Goal: Task Accomplishment & Management: Complete application form

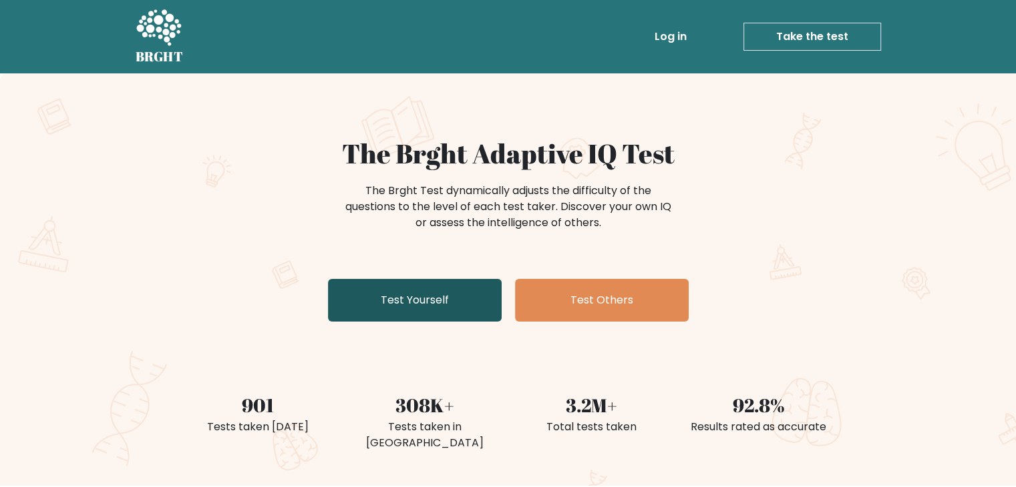
drag, startPoint x: 0, startPoint y: 0, endPoint x: 433, endPoint y: 316, distance: 535.7
click at [433, 316] on link "Test Yourself" at bounding box center [415, 300] width 174 height 43
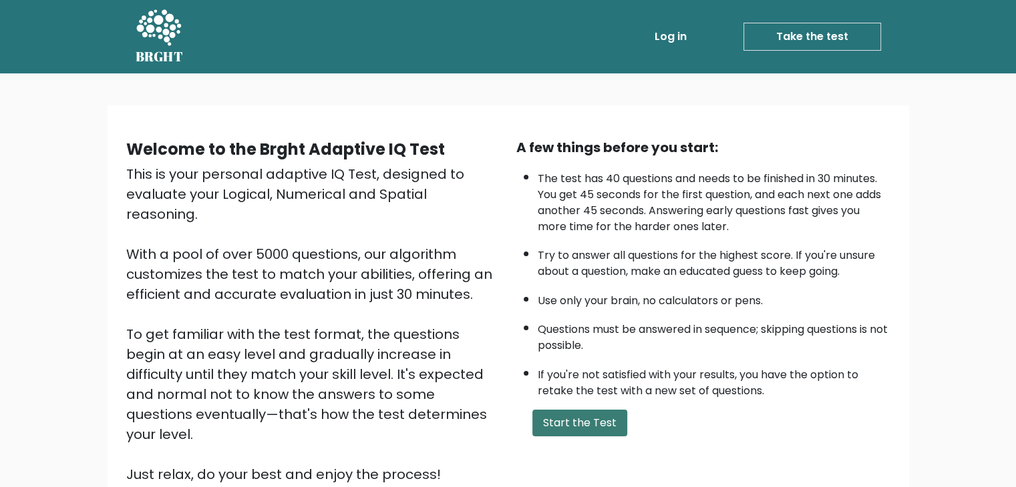
click at [590, 417] on button "Start the Test" at bounding box center [579, 423] width 95 height 27
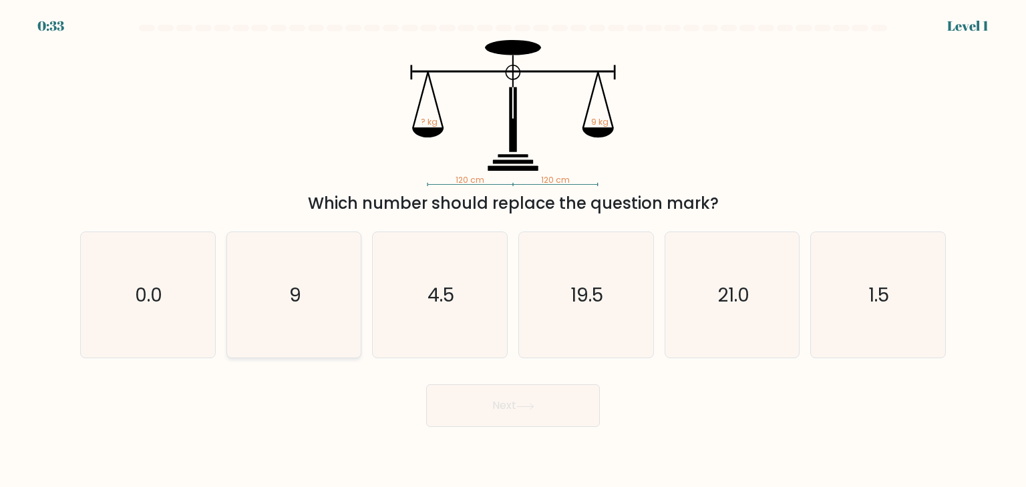
click at [327, 276] on icon "9" at bounding box center [294, 295] width 126 height 126
click at [513, 250] on input "b. 9" at bounding box center [513, 247] width 1 height 7
radio input "true"
click at [509, 400] on button "Next" at bounding box center [513, 406] width 174 height 43
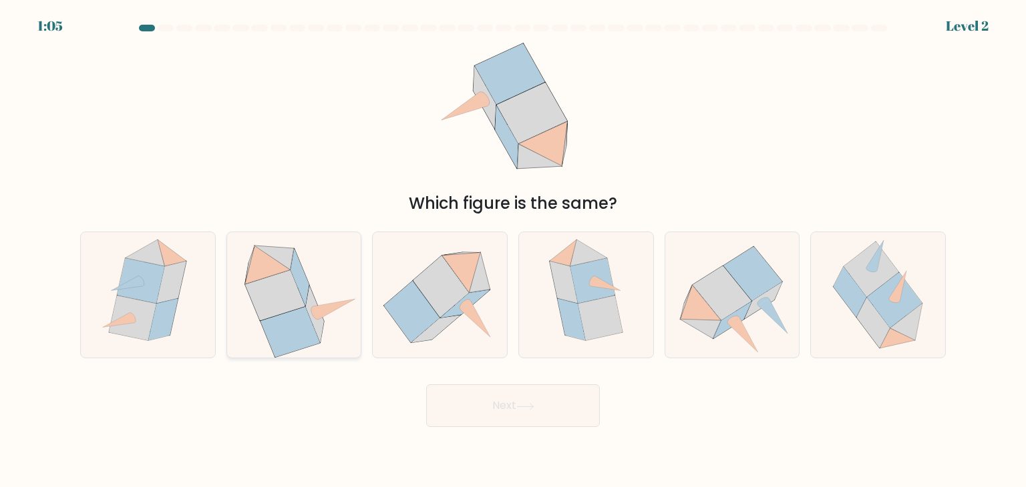
click at [288, 284] on icon at bounding box center [275, 295] width 60 height 51
click at [513, 250] on input "b." at bounding box center [513, 247] width 1 height 7
radio input "true"
click at [492, 431] on body "1:01 Level 2" at bounding box center [513, 243] width 1026 height 487
click at [488, 403] on button "Next" at bounding box center [513, 406] width 174 height 43
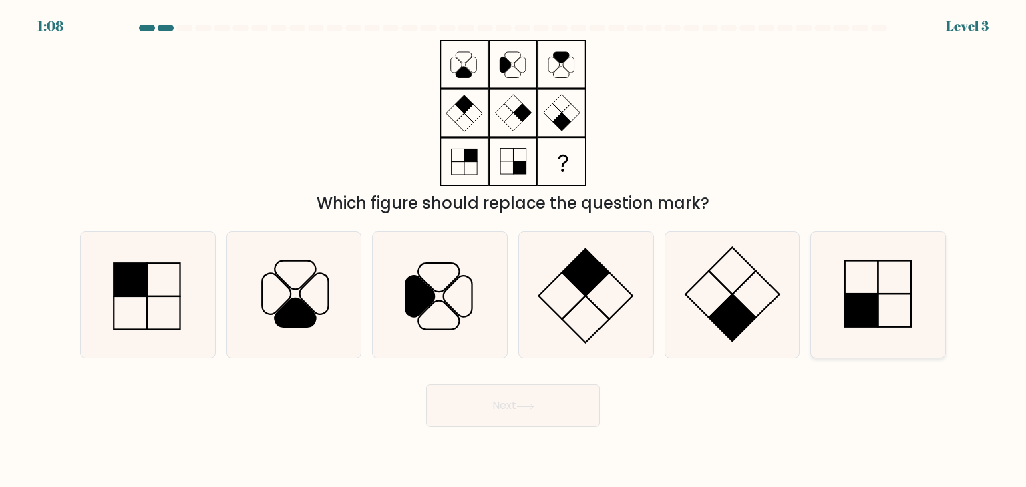
click at [912, 311] on icon at bounding box center [878, 295] width 126 height 126
click at [513, 250] on input "f." at bounding box center [513, 247] width 1 height 7
radio input "true"
click at [570, 415] on button "Next" at bounding box center [513, 406] width 174 height 43
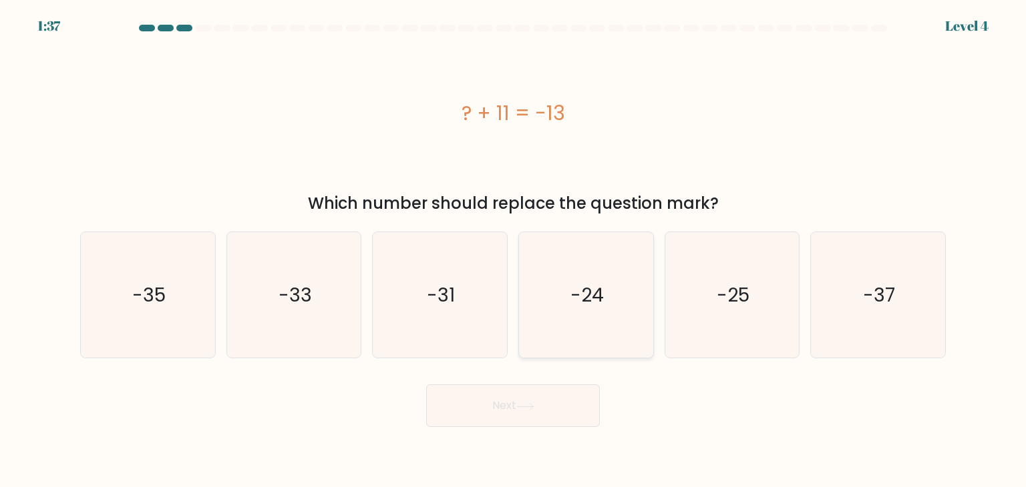
click at [606, 309] on icon "-24" at bounding box center [586, 295] width 126 height 126
click at [513, 250] on input "d. -24" at bounding box center [513, 247] width 1 height 7
radio input "true"
click at [551, 398] on button "Next" at bounding box center [513, 406] width 174 height 43
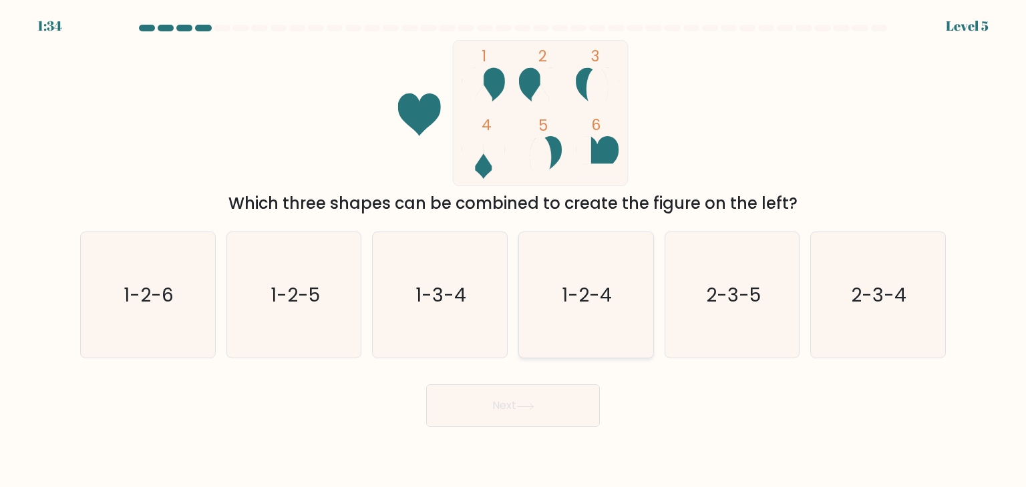
click at [558, 284] on icon "1-2-4" at bounding box center [586, 295] width 126 height 126
click at [513, 250] on input "d. 1-2-4" at bounding box center [513, 247] width 1 height 7
radio input "true"
click at [532, 400] on button "Next" at bounding box center [513, 406] width 174 height 43
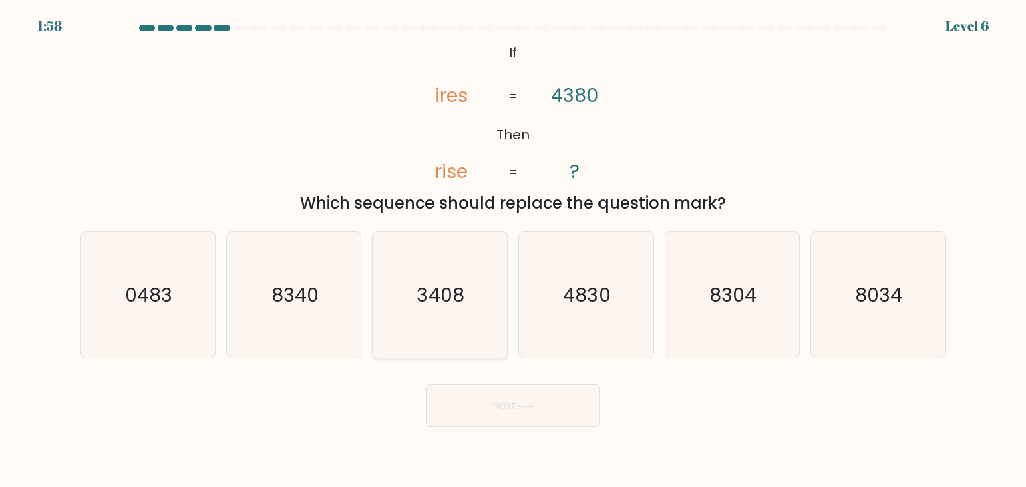
click at [462, 302] on text "3408" at bounding box center [440, 295] width 47 height 27
click at [513, 250] on input "c. 3408" at bounding box center [513, 247] width 1 height 7
radio input "true"
click at [495, 404] on button "Next" at bounding box center [513, 406] width 174 height 43
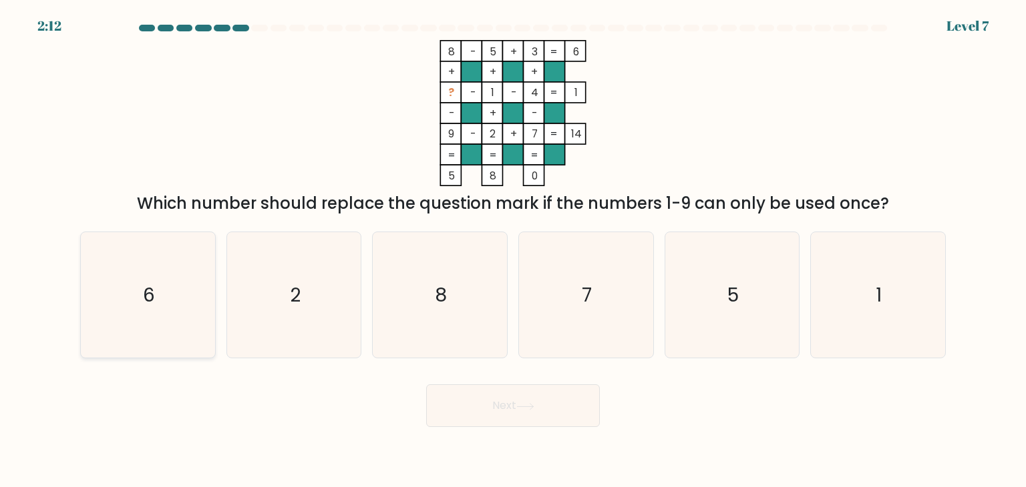
click at [178, 292] on icon "6" at bounding box center [148, 295] width 126 height 126
click at [513, 250] on input "a. 6" at bounding box center [513, 247] width 1 height 7
radio input "true"
click at [525, 404] on icon at bounding box center [525, 406] width 18 height 7
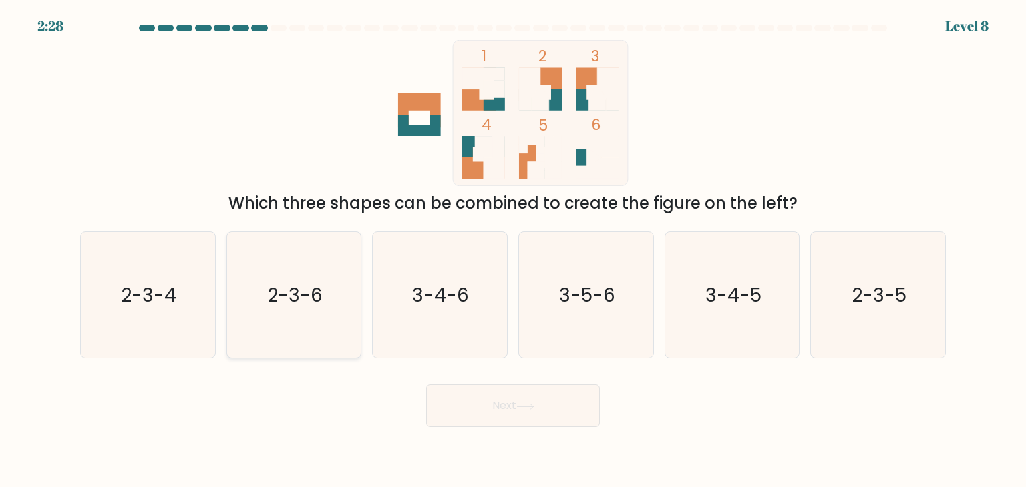
click at [310, 289] on text "2-3-6" at bounding box center [294, 295] width 55 height 27
click at [513, 250] on input "b. 2-3-6" at bounding box center [513, 247] width 1 height 7
radio input "true"
click at [485, 391] on button "Next" at bounding box center [513, 406] width 174 height 43
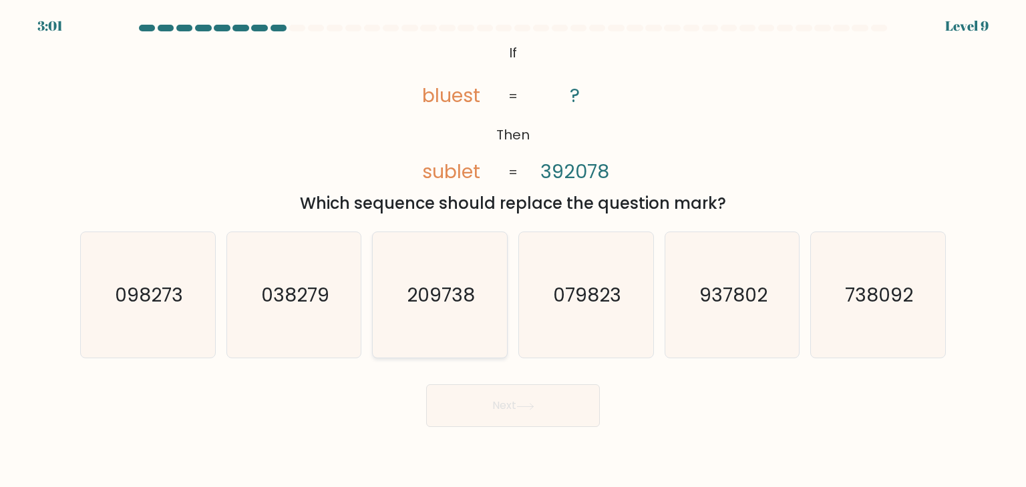
click at [446, 307] on text "209738" at bounding box center [441, 295] width 68 height 27
click at [513, 250] on input "c. 209738" at bounding box center [513, 247] width 1 height 7
radio input "true"
click at [502, 398] on button "Next" at bounding box center [513, 406] width 174 height 43
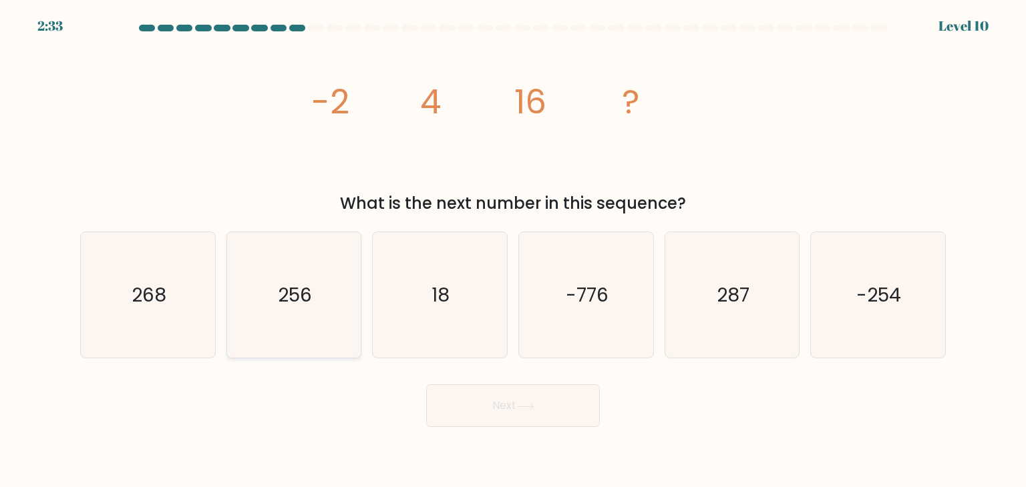
click at [358, 311] on div "256" at bounding box center [294, 295] width 136 height 127
click at [513, 250] on input "b. 256" at bounding box center [513, 247] width 1 height 7
radio input "true"
click at [476, 413] on button "Next" at bounding box center [513, 406] width 174 height 43
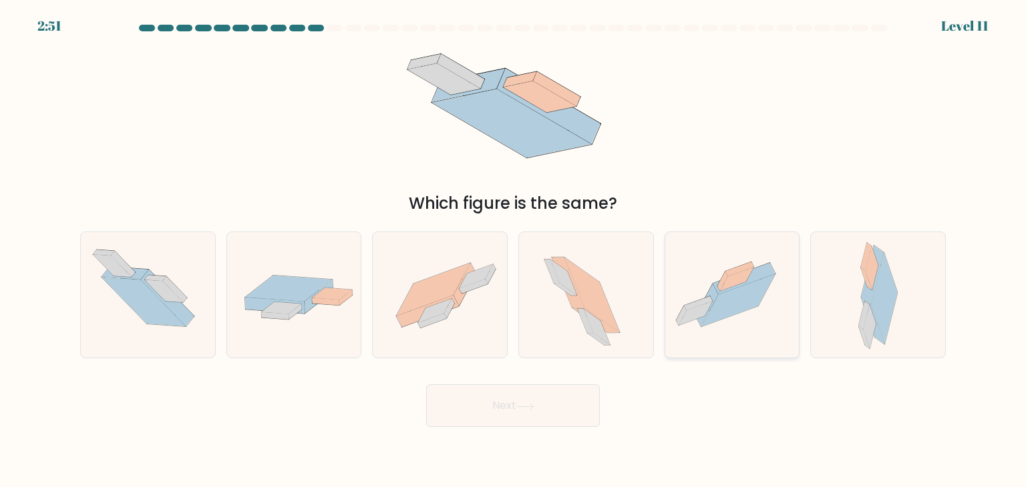
click at [722, 273] on icon at bounding box center [732, 295] width 134 height 100
click at [513, 250] on input "e." at bounding box center [513, 247] width 1 height 7
radio input "true"
click at [546, 410] on button "Next" at bounding box center [513, 406] width 174 height 43
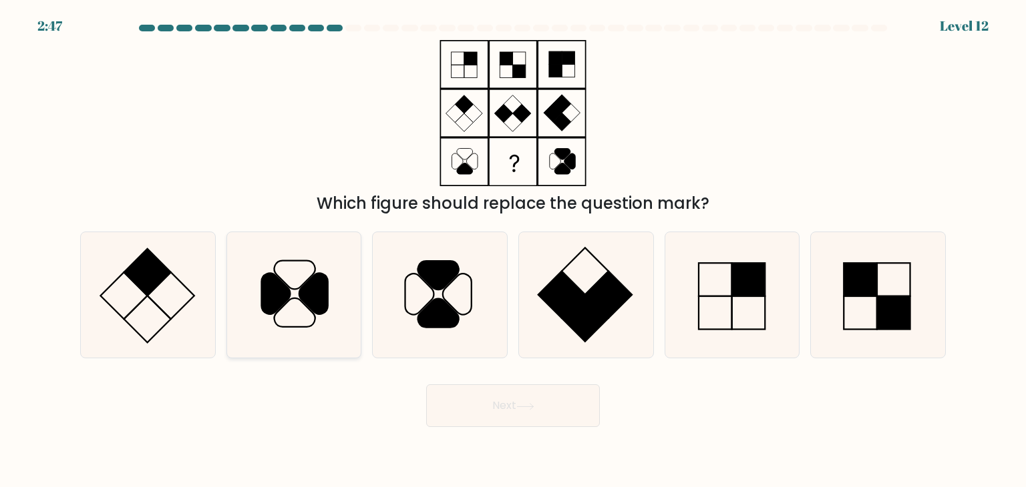
click at [286, 316] on icon at bounding box center [294, 295] width 126 height 126
click at [513, 250] on input "b." at bounding box center [513, 247] width 1 height 7
radio input "true"
click at [542, 425] on button "Next" at bounding box center [513, 406] width 174 height 43
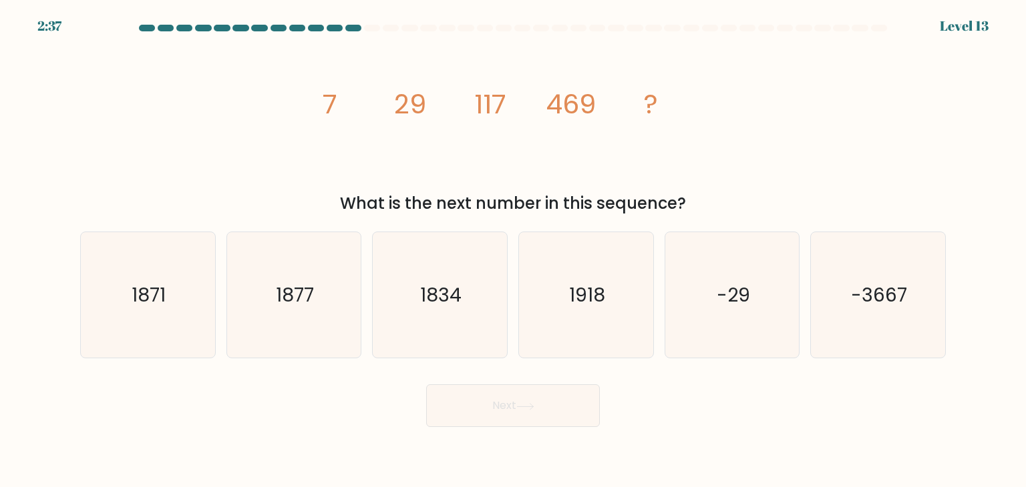
click at [712, 403] on div "Next" at bounding box center [512, 401] width 881 height 53
click at [313, 316] on icon "1877" at bounding box center [294, 295] width 126 height 126
click at [513, 250] on input "b. 1877" at bounding box center [513, 247] width 1 height 7
radio input "true"
click at [513, 407] on button "Next" at bounding box center [513, 406] width 174 height 43
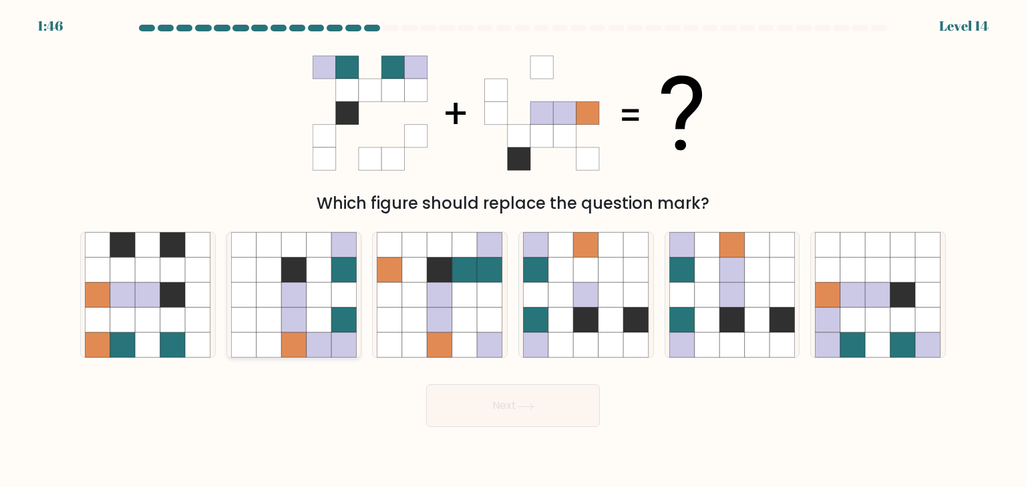
click at [302, 319] on icon at bounding box center [293, 320] width 25 height 25
click at [513, 250] on input "b." at bounding box center [513, 247] width 1 height 7
radio input "true"
click at [551, 419] on button "Next" at bounding box center [513, 406] width 174 height 43
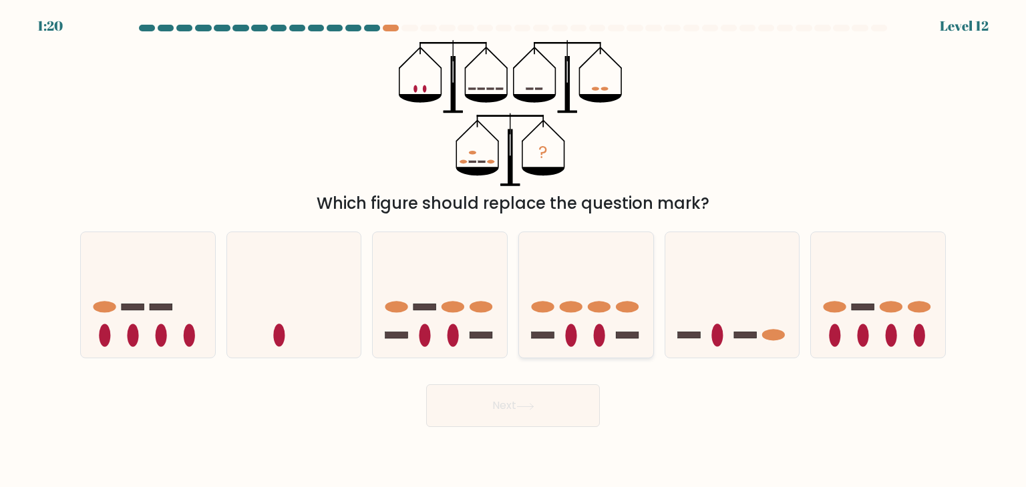
click at [552, 304] on ellipse at bounding box center [542, 307] width 23 height 11
click at [513, 250] on input "d." at bounding box center [513, 247] width 1 height 7
radio input "true"
click at [714, 313] on icon at bounding box center [732, 295] width 134 height 111
click at [513, 250] on input "e." at bounding box center [513, 247] width 1 height 7
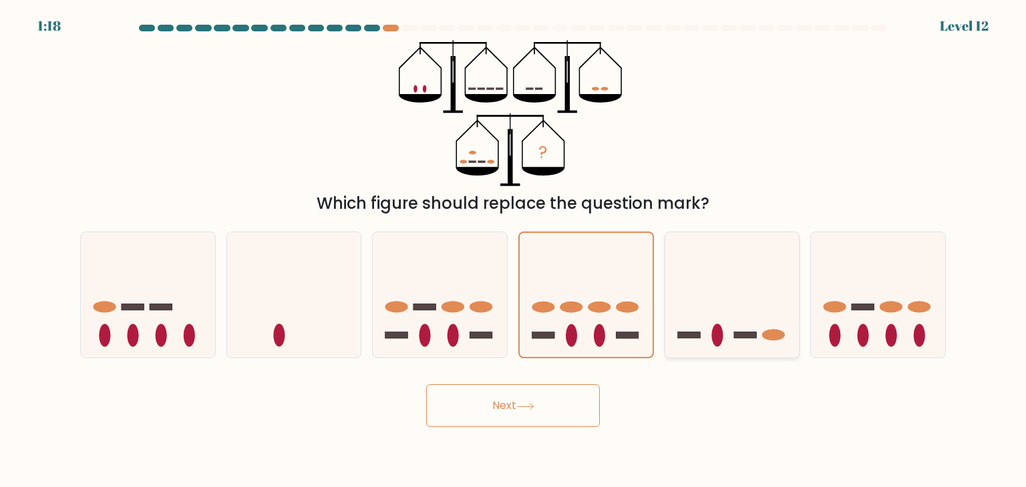
radio input "true"
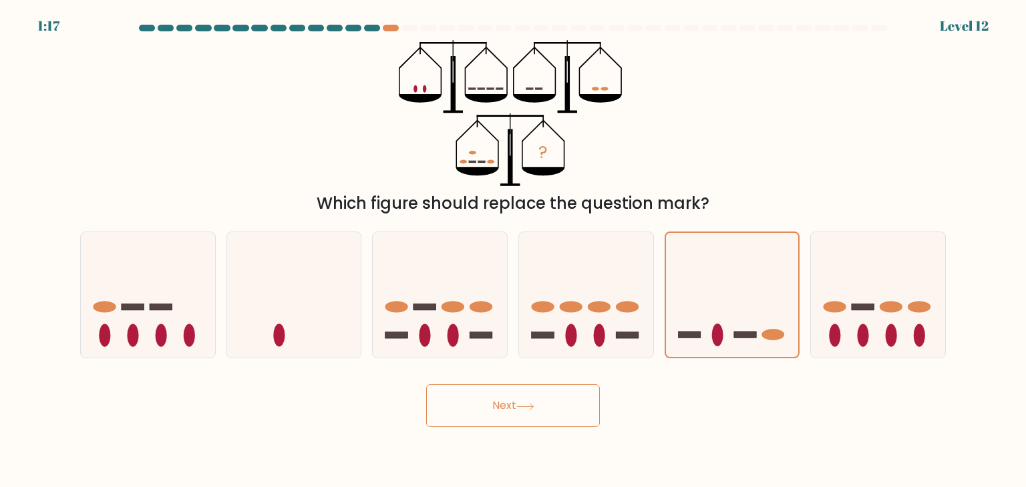
click at [558, 407] on button "Next" at bounding box center [513, 406] width 174 height 43
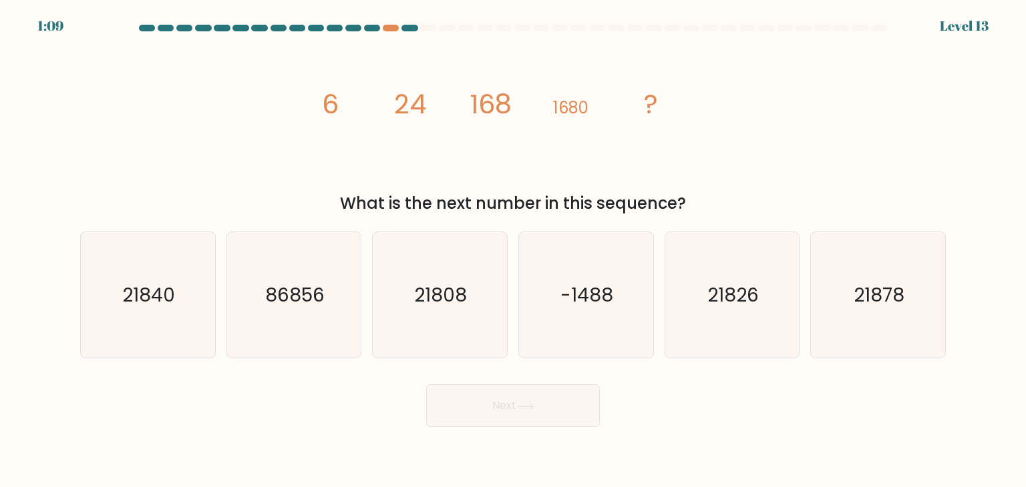
click at [737, 170] on div "image/svg+xml 6 24 168 1680 ? What is the next number in this sequence?" at bounding box center [512, 128] width 881 height 176
click at [142, 306] on text "21840" at bounding box center [149, 295] width 53 height 27
click at [513, 250] on input "a. 21840" at bounding box center [513, 247] width 1 height 7
radio input "true"
click at [550, 408] on button "Next" at bounding box center [513, 406] width 174 height 43
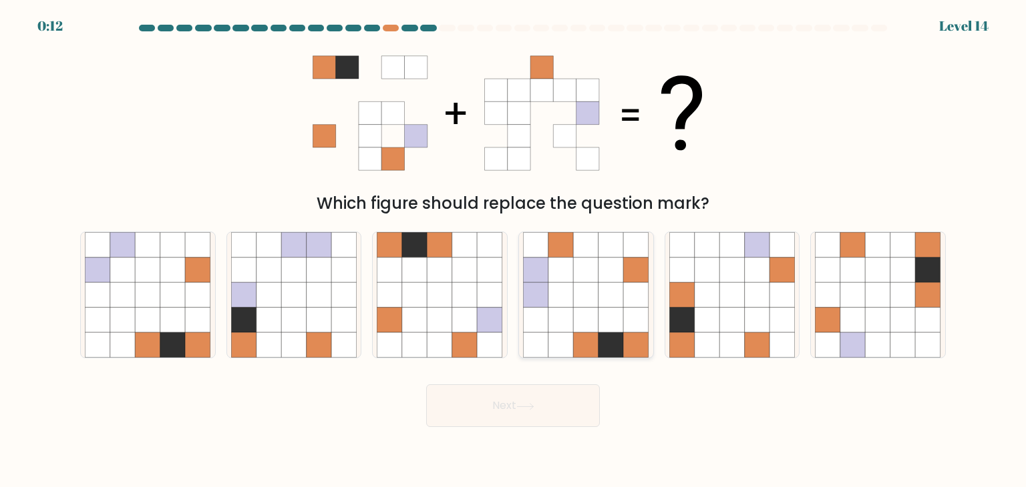
click at [608, 309] on icon at bounding box center [610, 320] width 25 height 25
click at [513, 250] on input "d." at bounding box center [513, 247] width 1 height 7
radio input "true"
click at [558, 415] on button "Next" at bounding box center [513, 406] width 174 height 43
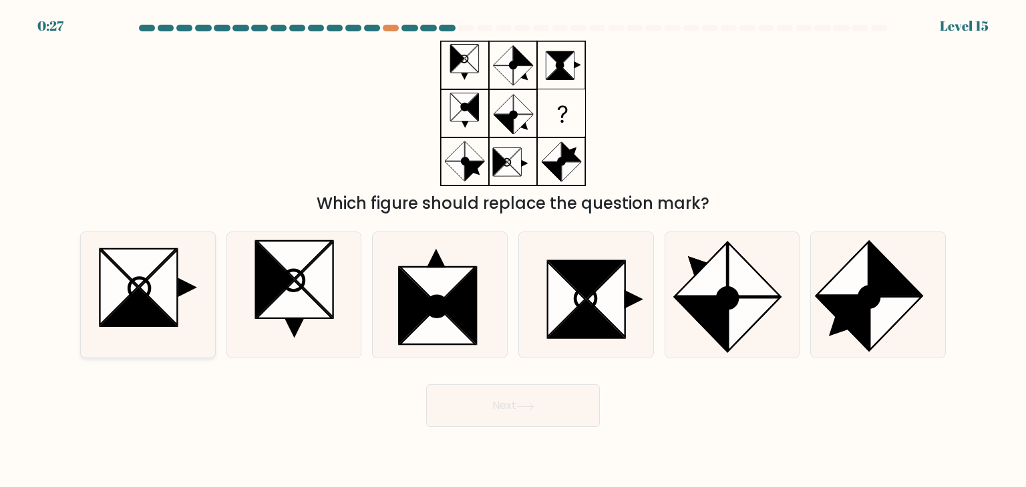
click at [136, 297] on icon at bounding box center [139, 288] width 21 height 21
click at [513, 250] on input "a." at bounding box center [513, 247] width 1 height 7
radio input "true"
click at [521, 413] on button "Next" at bounding box center [513, 406] width 174 height 43
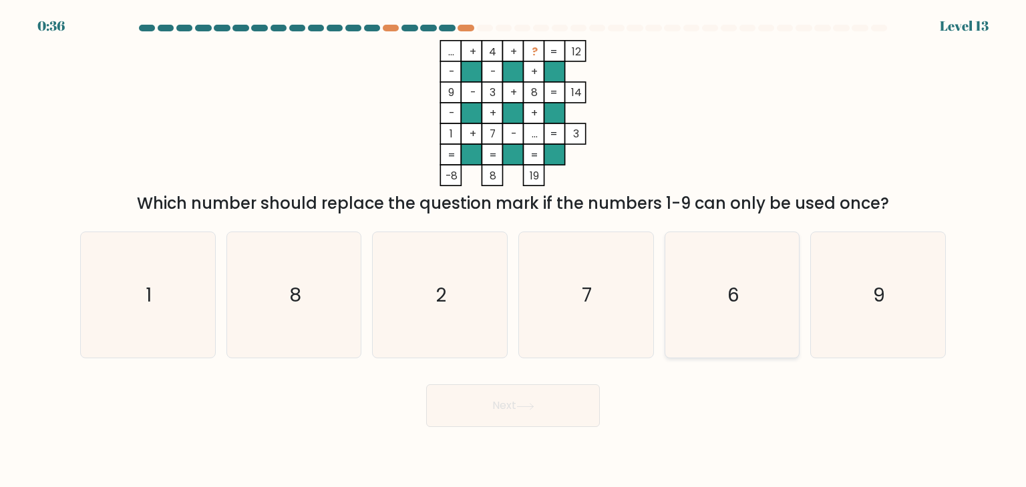
click at [721, 281] on icon "6" at bounding box center [732, 295] width 126 height 126
click at [513, 250] on input "e. 6" at bounding box center [513, 247] width 1 height 7
radio input "true"
click at [567, 399] on button "Next" at bounding box center [513, 406] width 174 height 43
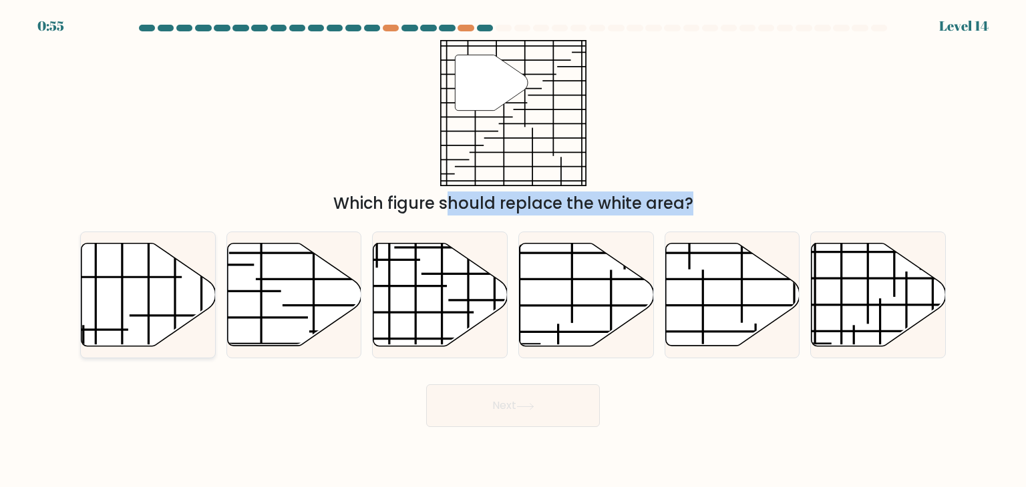
drag, startPoint x: 589, startPoint y: 87, endPoint x: 210, endPoint y: 257, distance: 415.5
click at [210, 257] on form at bounding box center [513, 226] width 1026 height 403
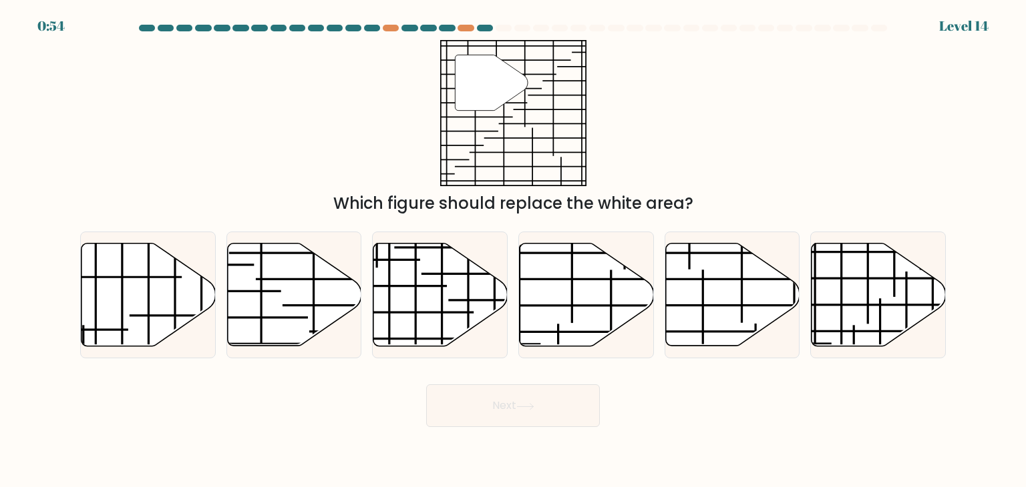
click at [286, 172] on div "" Which figure should replace the white area?" at bounding box center [512, 128] width 881 height 176
click at [735, 293] on icon at bounding box center [732, 295] width 134 height 103
click at [513, 250] on input "e." at bounding box center [513, 247] width 1 height 7
radio input "true"
click at [559, 401] on button "Next" at bounding box center [513, 406] width 174 height 43
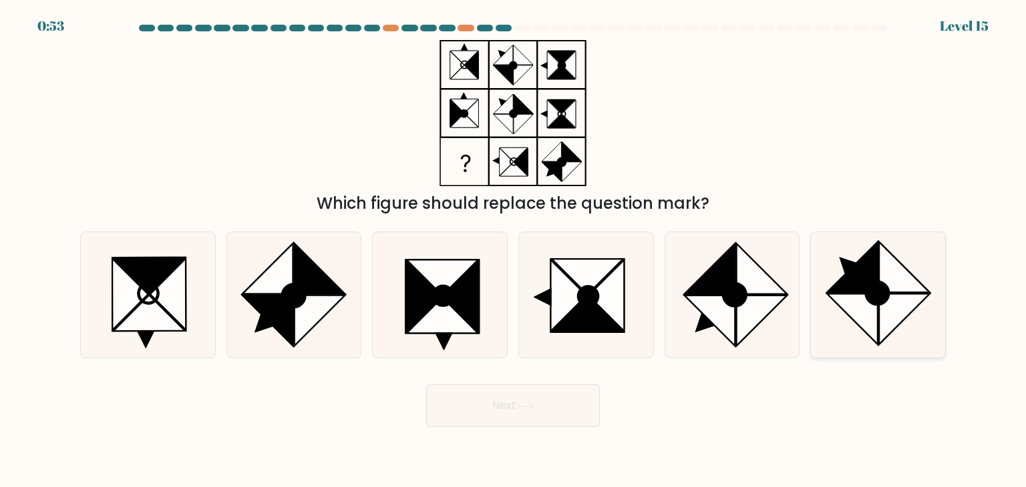
click at [857, 276] on icon at bounding box center [852, 267] width 51 height 51
click at [513, 250] on input "f." at bounding box center [513, 247] width 1 height 7
radio input "true"
click at [565, 399] on button "Next" at bounding box center [513, 406] width 174 height 43
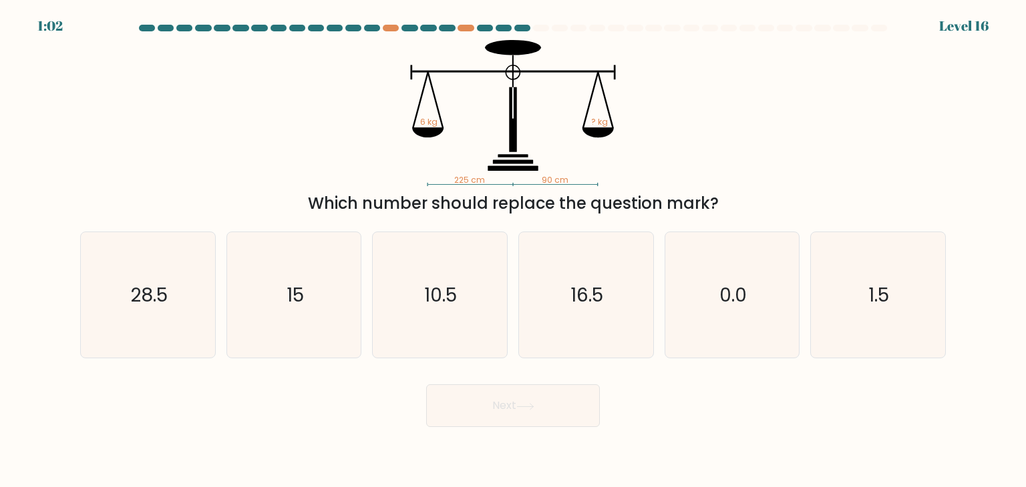
click at [262, 379] on div "Next" at bounding box center [512, 401] width 881 height 53
click at [880, 302] on text "1.5" at bounding box center [879, 295] width 21 height 27
click at [513, 250] on input "f. 1.5" at bounding box center [513, 247] width 1 height 7
radio input "true"
click at [569, 420] on button "Next" at bounding box center [513, 406] width 174 height 43
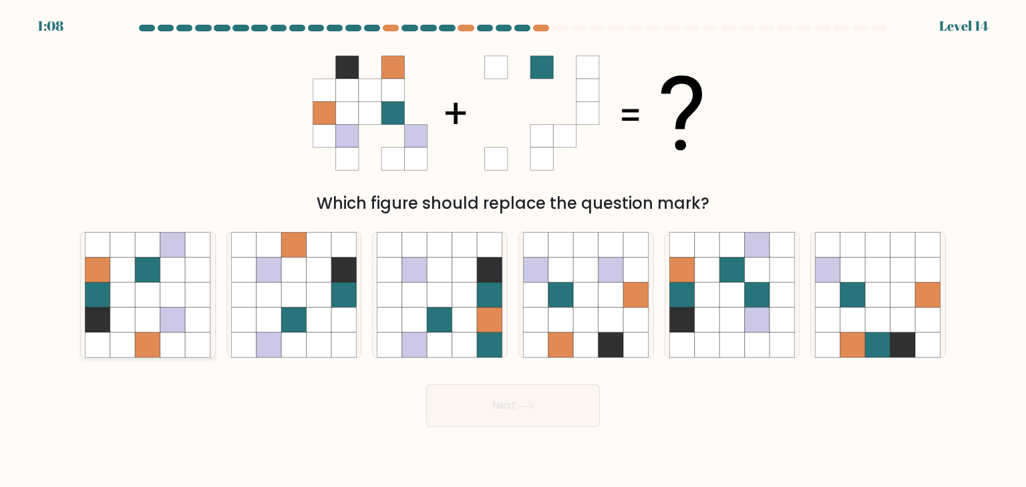
click at [148, 265] on icon at bounding box center [148, 270] width 25 height 25
click at [513, 250] on input "a." at bounding box center [513, 247] width 1 height 7
radio input "true"
click at [520, 415] on button "Next" at bounding box center [513, 406] width 174 height 43
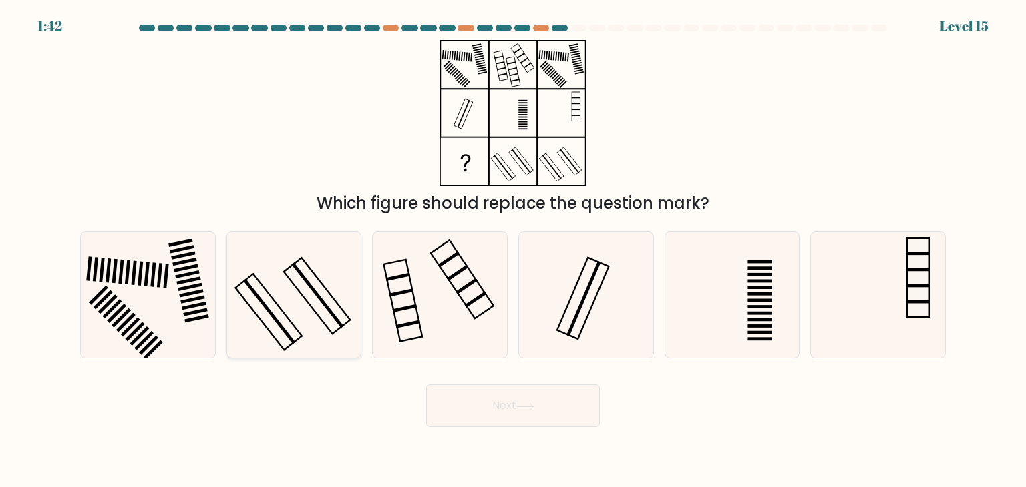
click at [284, 296] on icon at bounding box center [294, 295] width 126 height 126
click at [513, 250] on input "b." at bounding box center [513, 247] width 1 height 7
radio input "true"
click at [449, 279] on rect at bounding box center [458, 273] width 22 height 16
click at [513, 250] on input "c." at bounding box center [513, 247] width 1 height 7
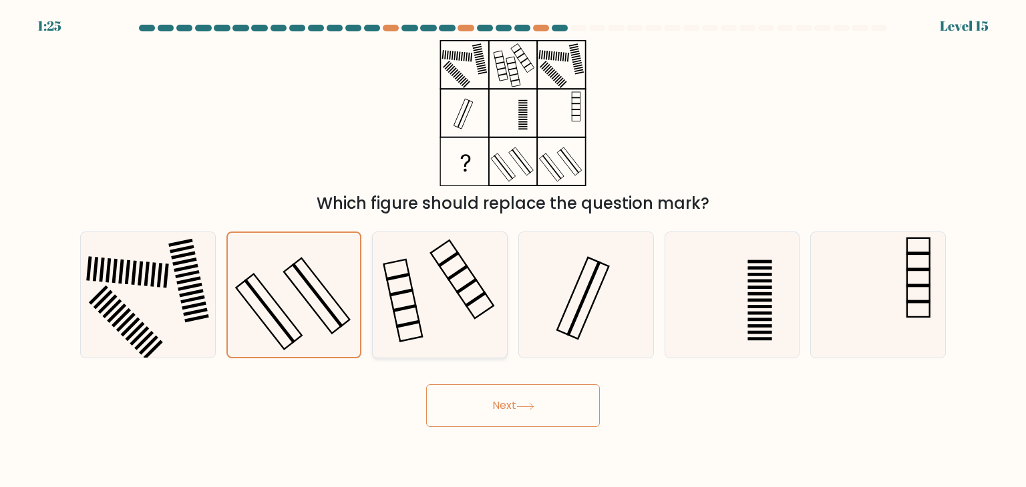
radio input "true"
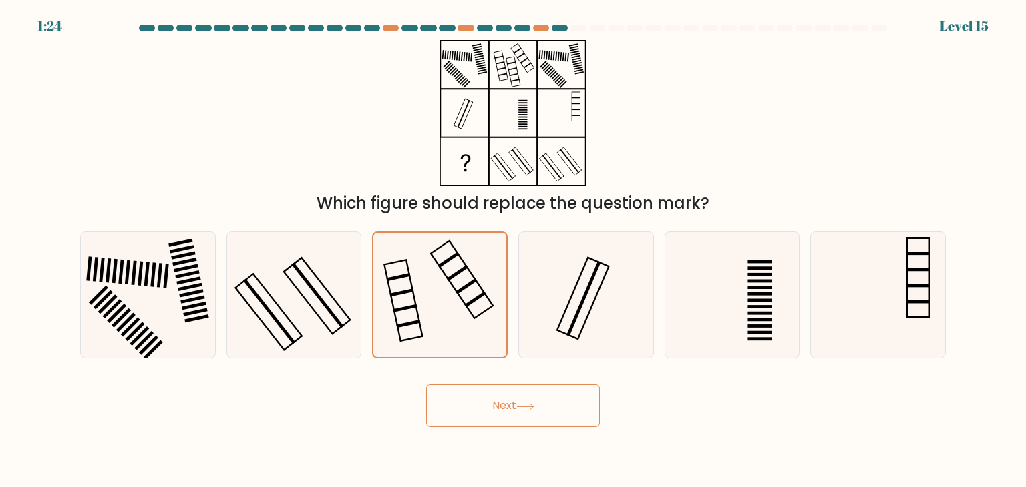
click at [467, 398] on button "Next" at bounding box center [513, 406] width 174 height 43
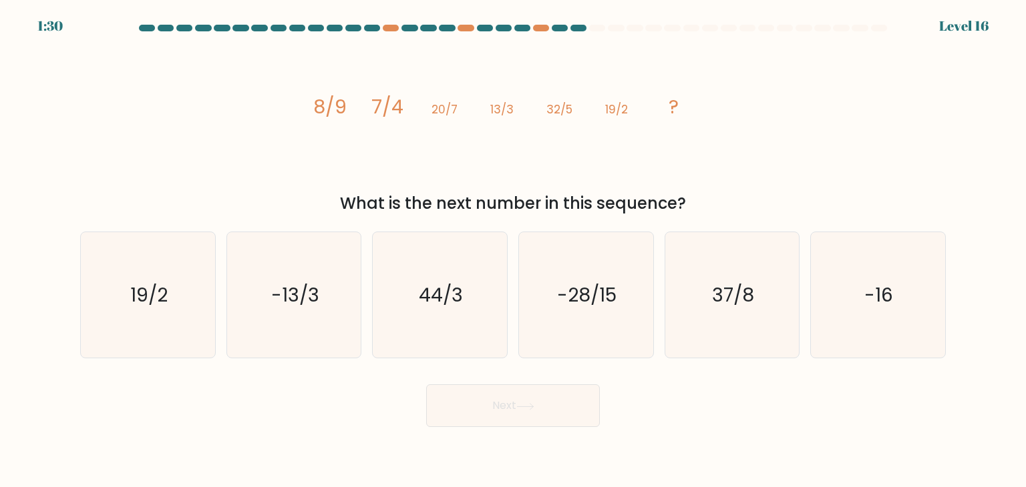
click at [586, 411] on button "Next" at bounding box center [513, 406] width 174 height 43
click at [725, 300] on text "37/8" at bounding box center [733, 295] width 42 height 27
click at [513, 250] on input "e. 37/8" at bounding box center [513, 247] width 1 height 7
radio input "true"
click at [582, 399] on button "Next" at bounding box center [513, 406] width 174 height 43
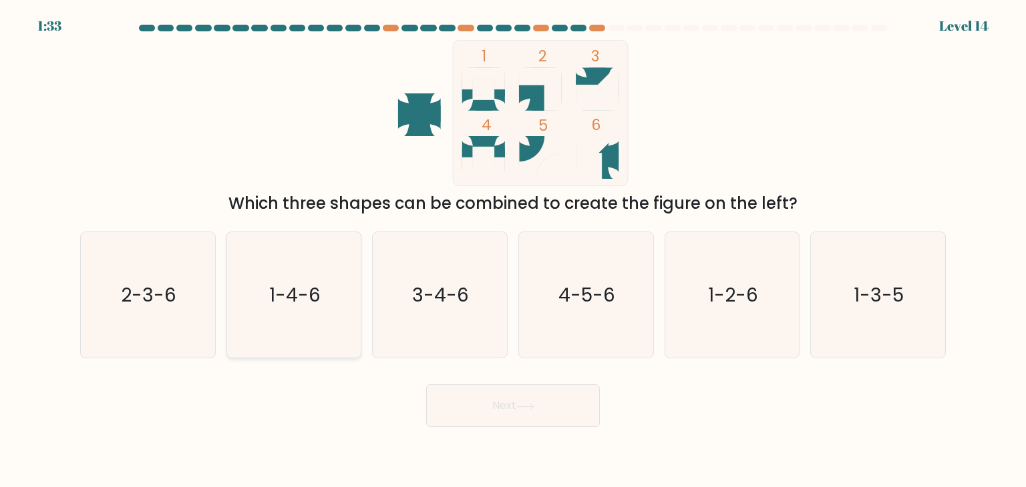
click at [259, 294] on icon "1-4-6" at bounding box center [294, 295] width 126 height 126
click at [513, 250] on input "b. 1-4-6" at bounding box center [513, 247] width 1 height 7
radio input "true"
click at [489, 407] on button "Next" at bounding box center [513, 406] width 174 height 43
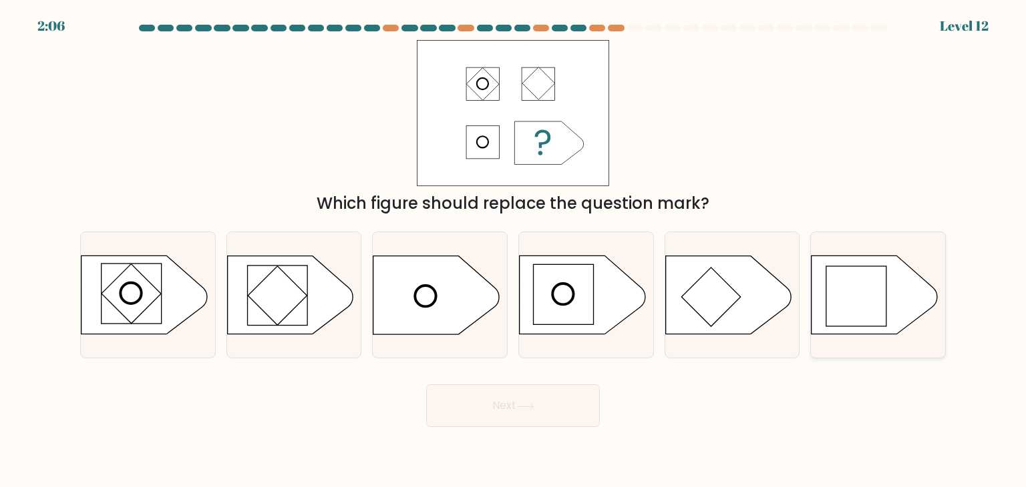
click at [905, 297] on icon at bounding box center [874, 295] width 126 height 78
click at [513, 250] on input "f." at bounding box center [513, 247] width 1 height 7
radio input "true"
click at [566, 405] on button "Next" at bounding box center [513, 406] width 174 height 43
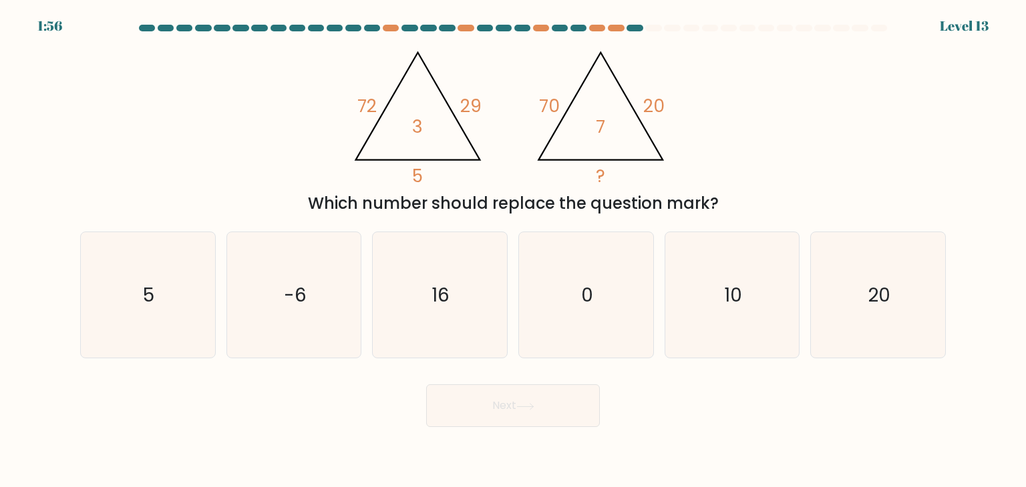
click at [675, 395] on div "Next" at bounding box center [512, 401] width 881 height 53
click at [706, 283] on icon "10" at bounding box center [732, 295] width 126 height 126
click at [513, 250] on input "e. 10" at bounding box center [513, 247] width 1 height 7
radio input "true"
click at [548, 421] on button "Next" at bounding box center [513, 406] width 174 height 43
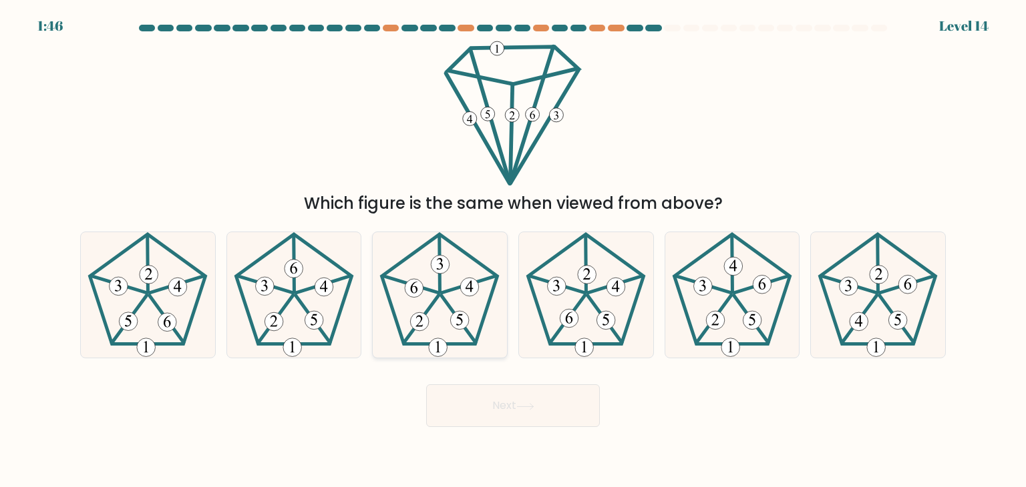
click at [433, 268] on 405 at bounding box center [440, 265] width 19 height 19
click at [513, 250] on input "c." at bounding box center [513, 247] width 1 height 7
radio input "true"
click at [479, 405] on button "Next" at bounding box center [513, 406] width 174 height 43
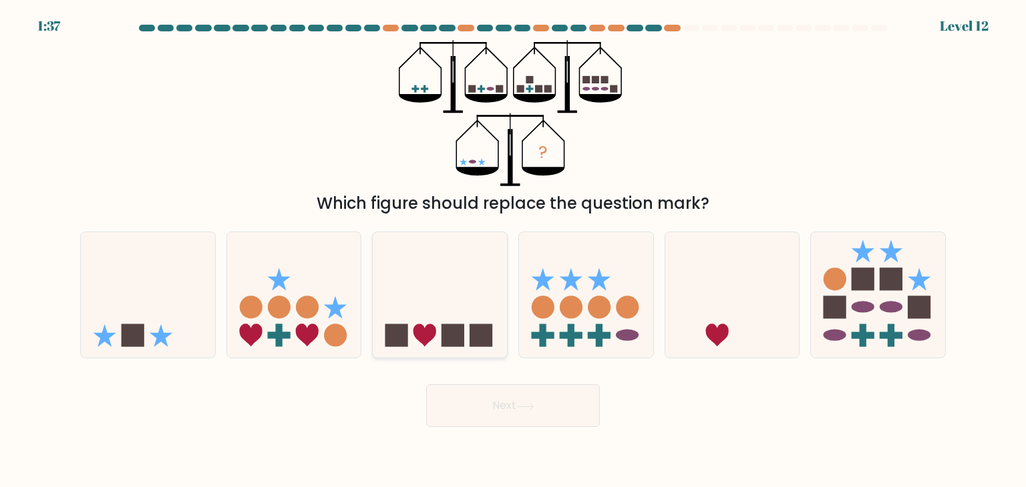
click at [465, 317] on icon at bounding box center [440, 295] width 134 height 111
click at [513, 250] on input "c." at bounding box center [513, 247] width 1 height 7
radio input "true"
click at [473, 395] on button "Next" at bounding box center [513, 406] width 174 height 43
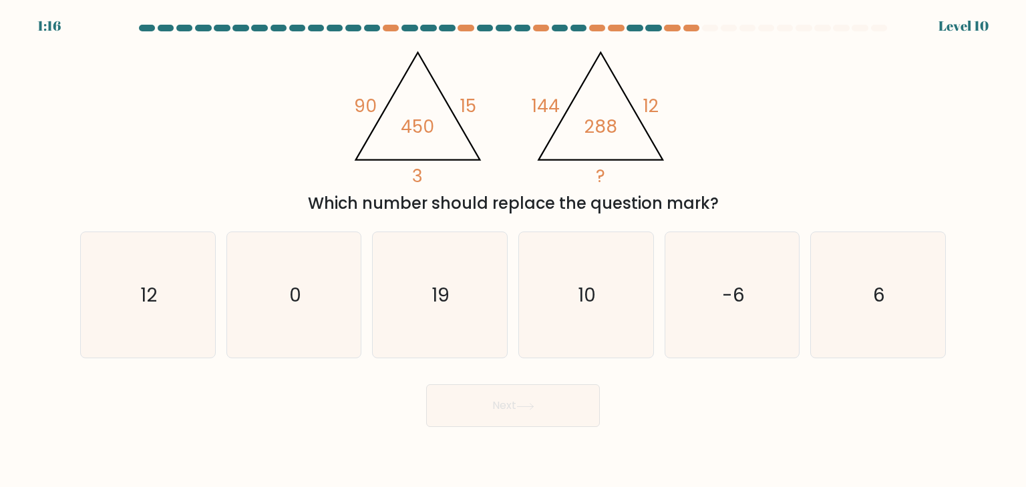
click at [729, 469] on body "1:16 Level 10" at bounding box center [513, 243] width 1026 height 487
click at [860, 310] on icon "6" at bounding box center [878, 295] width 126 height 126
click at [513, 250] on input "f. 6" at bounding box center [513, 247] width 1 height 7
radio input "true"
click at [554, 409] on button "Next" at bounding box center [513, 406] width 174 height 43
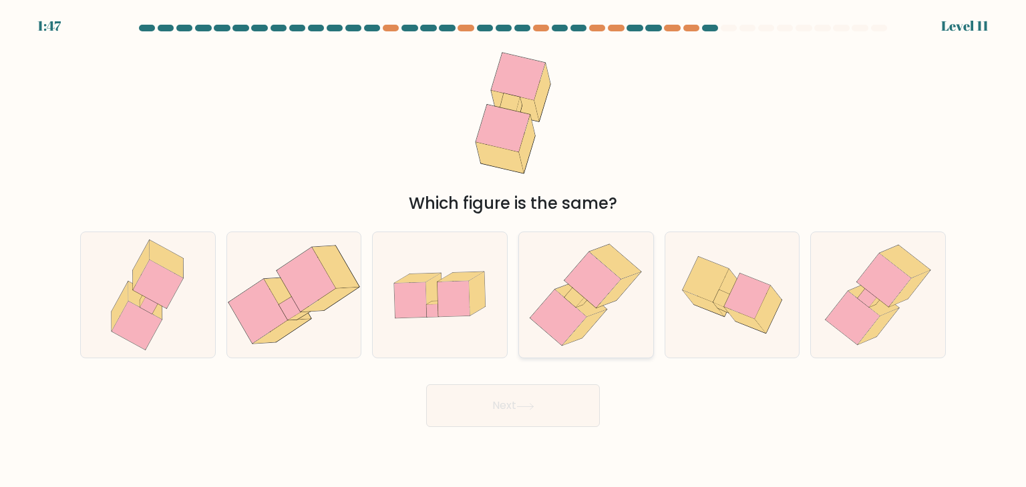
click at [575, 336] on icon at bounding box center [584, 328] width 44 height 35
click at [513, 250] on input "d." at bounding box center [513, 247] width 1 height 7
radio input "true"
click at [519, 415] on button "Next" at bounding box center [513, 406] width 174 height 43
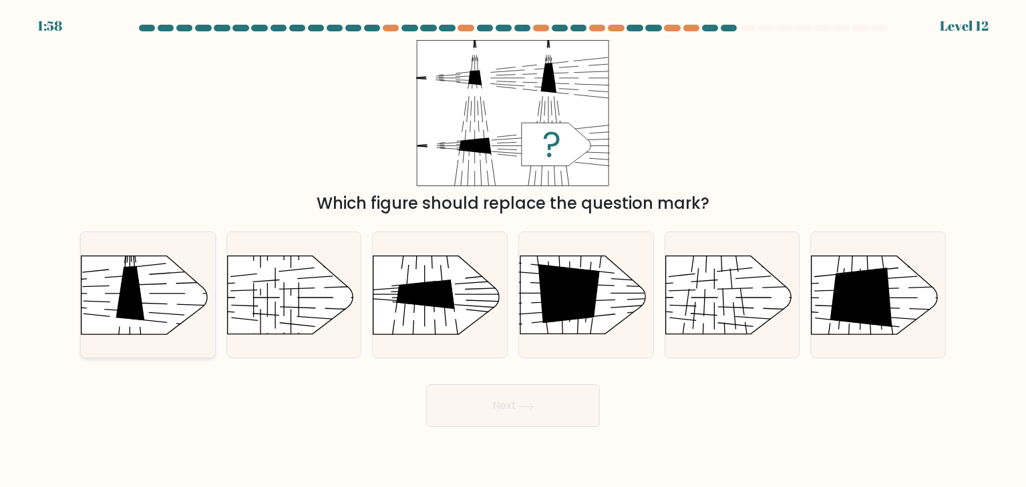
click at [124, 307] on icon at bounding box center [130, 293] width 29 height 54
click at [513, 250] on input "a." at bounding box center [513, 247] width 1 height 7
radio input "true"
click at [573, 404] on button "Next" at bounding box center [513, 406] width 174 height 43
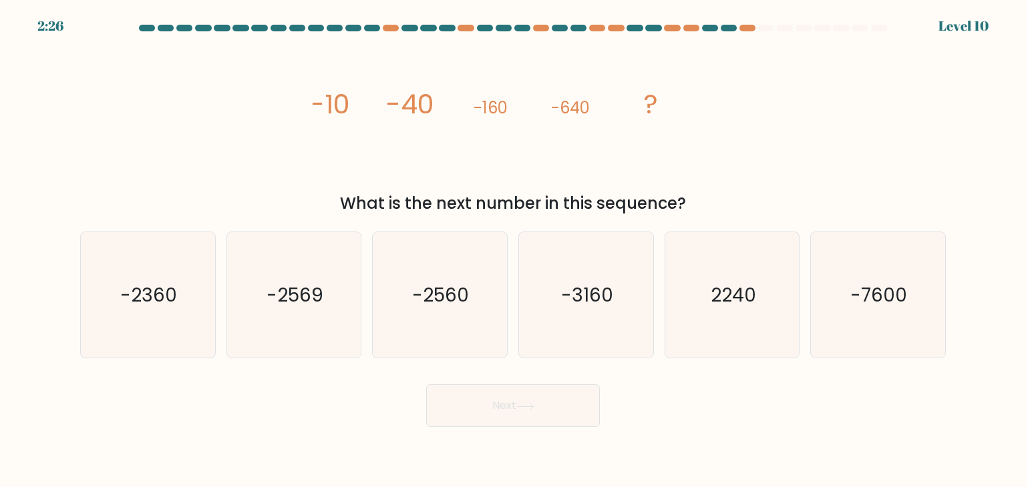
click at [203, 401] on div "Next" at bounding box center [512, 401] width 881 height 53
click at [454, 331] on icon "-2560" at bounding box center [440, 295] width 126 height 126
click at [513, 250] on input "c. -2560" at bounding box center [513, 247] width 1 height 7
radio input "true"
click at [481, 398] on button "Next" at bounding box center [513, 406] width 174 height 43
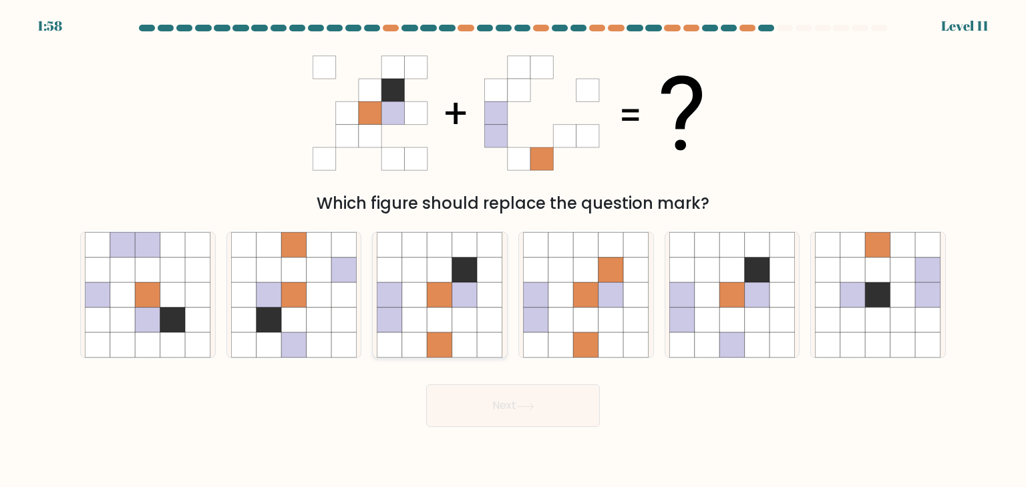
click at [443, 324] on icon at bounding box center [439, 320] width 25 height 25
click at [513, 250] on input "c." at bounding box center [513, 247] width 1 height 7
radio input "true"
click at [483, 410] on button "Next" at bounding box center [513, 406] width 174 height 43
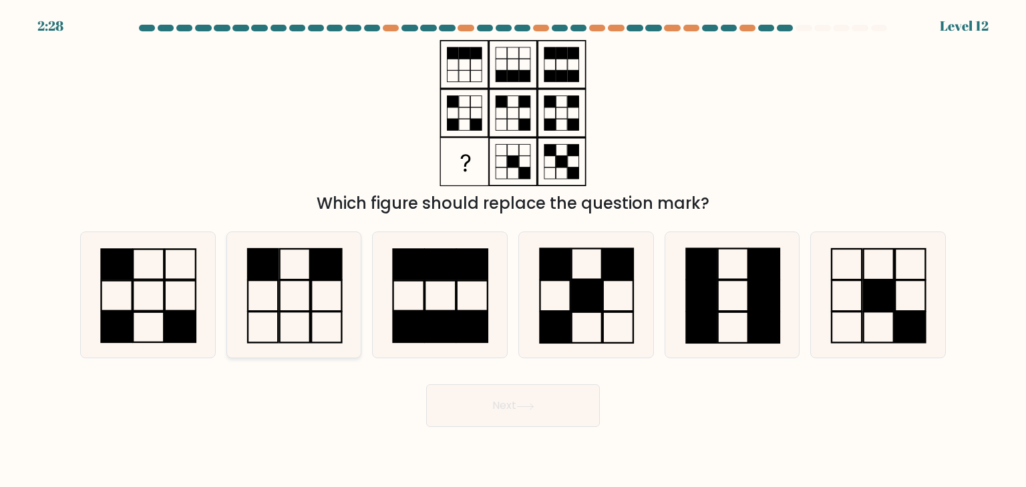
click at [313, 255] on rect at bounding box center [326, 264] width 30 height 31
click at [513, 250] on input "b." at bounding box center [513, 247] width 1 height 7
radio input "true"
click at [465, 409] on button "Next" at bounding box center [513, 406] width 174 height 43
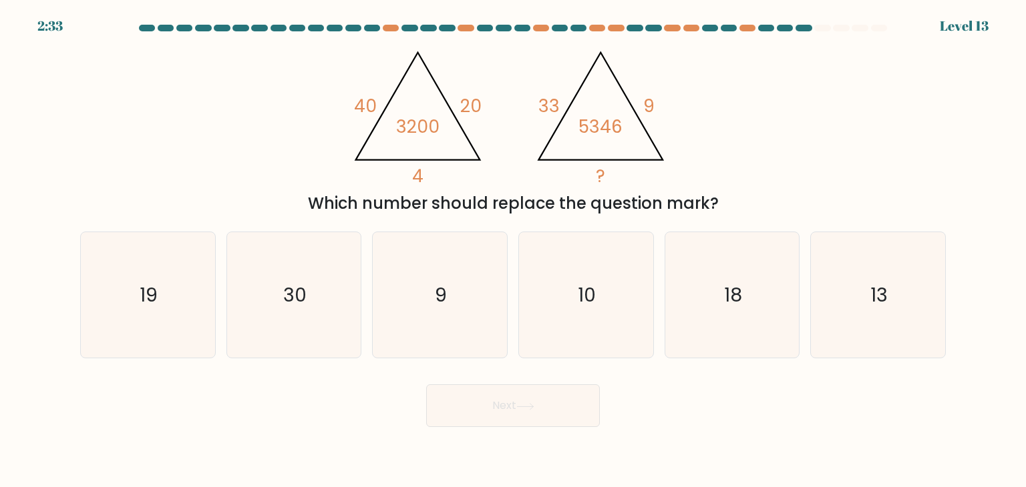
click at [751, 398] on div "Next" at bounding box center [512, 401] width 881 height 53
click at [443, 272] on icon "9" at bounding box center [440, 295] width 126 height 126
click at [513, 250] on input "c. 9" at bounding box center [513, 247] width 1 height 7
radio input "true"
click at [499, 428] on body "2:29 Level 13" at bounding box center [513, 243] width 1026 height 487
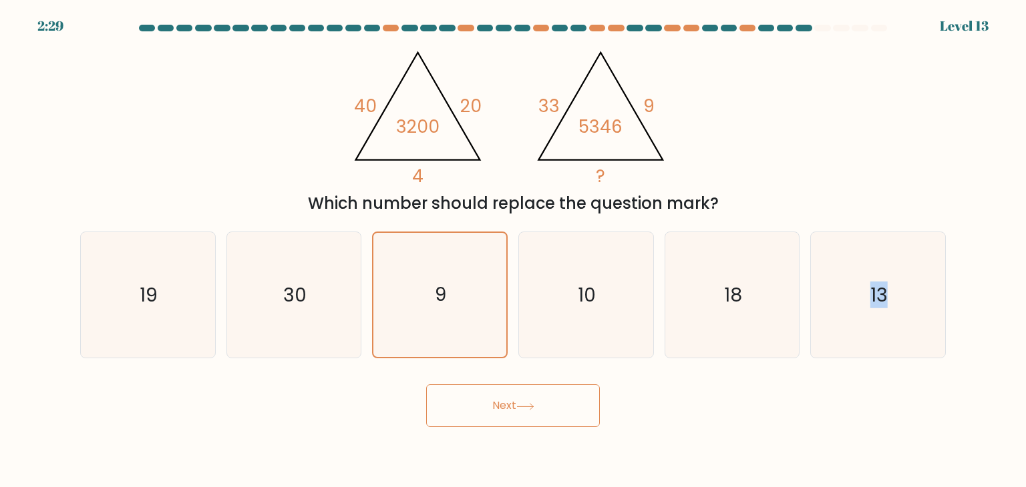
click at [499, 428] on body "2:29 Level 13" at bounding box center [513, 243] width 1026 height 487
click at [513, 412] on button "Next" at bounding box center [513, 406] width 174 height 43
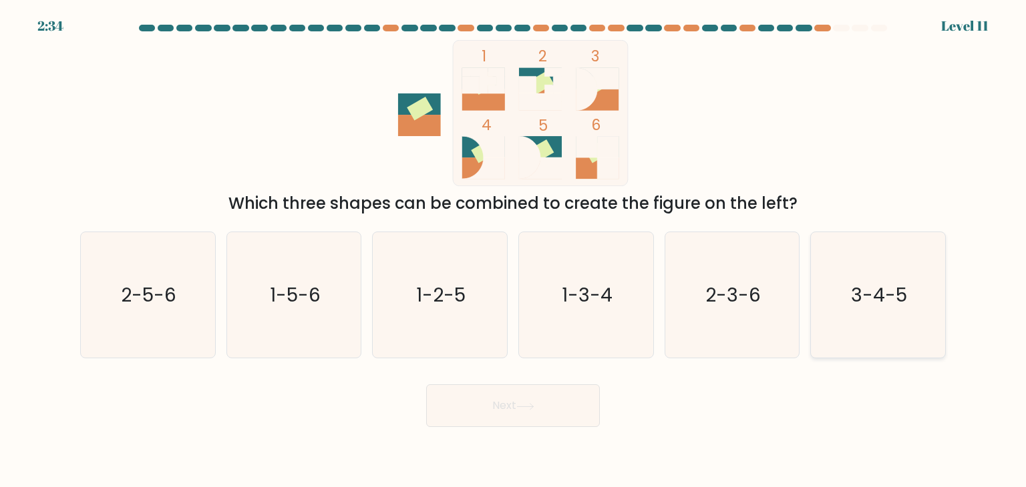
click at [908, 290] on icon "3-4-5" at bounding box center [878, 295] width 126 height 126
click at [513, 250] on input "f. 3-4-5" at bounding box center [513, 247] width 1 height 7
radio input "true"
click at [560, 409] on button "Next" at bounding box center [513, 406] width 174 height 43
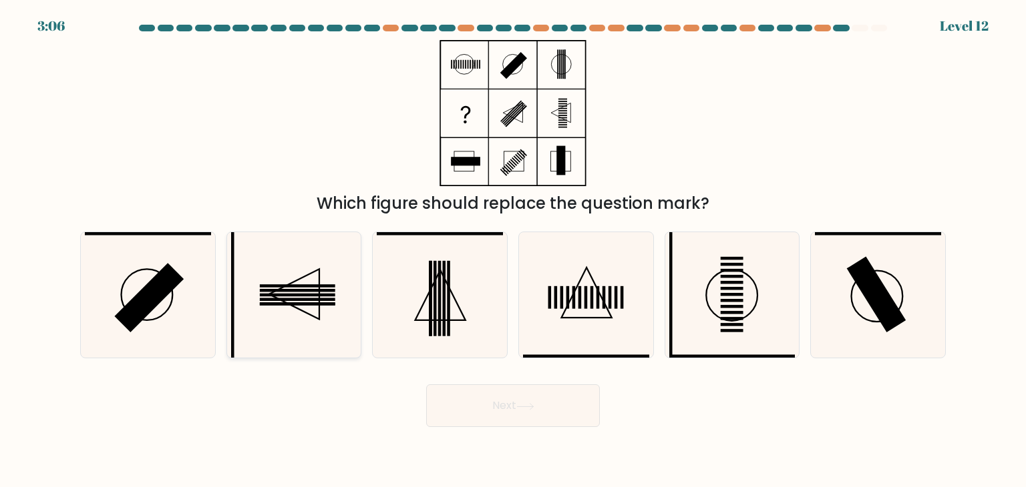
click at [301, 300] on rect at bounding box center [297, 299] width 75 height 3
click at [513, 250] on input "b." at bounding box center [513, 247] width 1 height 7
radio input "true"
click at [468, 397] on button "Next" at bounding box center [513, 406] width 174 height 43
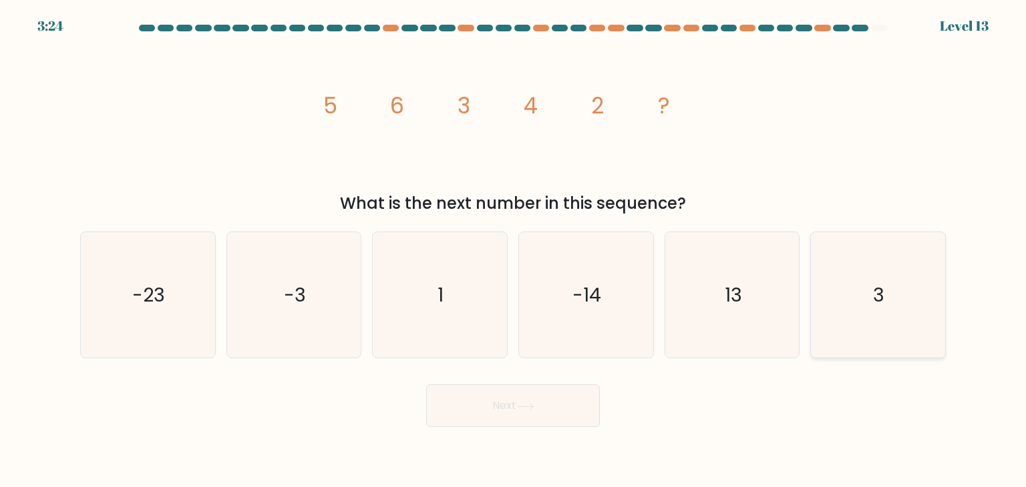
click at [871, 317] on icon "3" at bounding box center [878, 295] width 126 height 126
click at [513, 250] on input "f. 3" at bounding box center [513, 247] width 1 height 7
radio input "true"
click at [550, 424] on button "Next" at bounding box center [513, 406] width 174 height 43
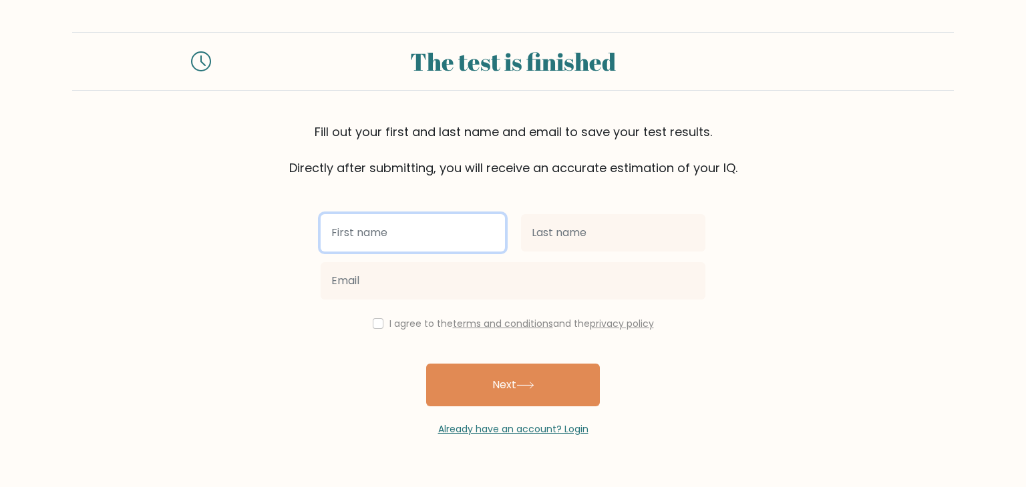
click at [443, 230] on input "text" at bounding box center [413, 232] width 184 height 37
type input "HAIFA"
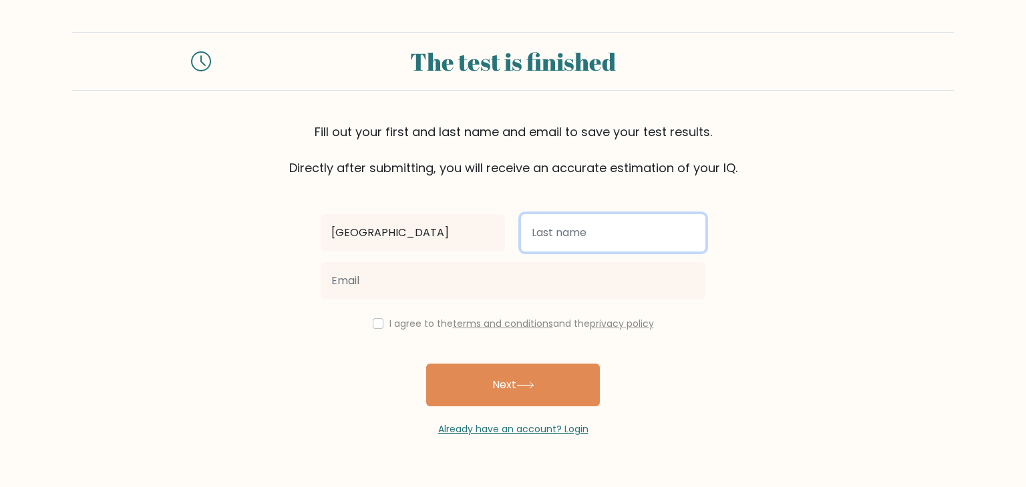
click at [582, 229] on input "text" at bounding box center [613, 232] width 184 height 37
type input "AMEERA"
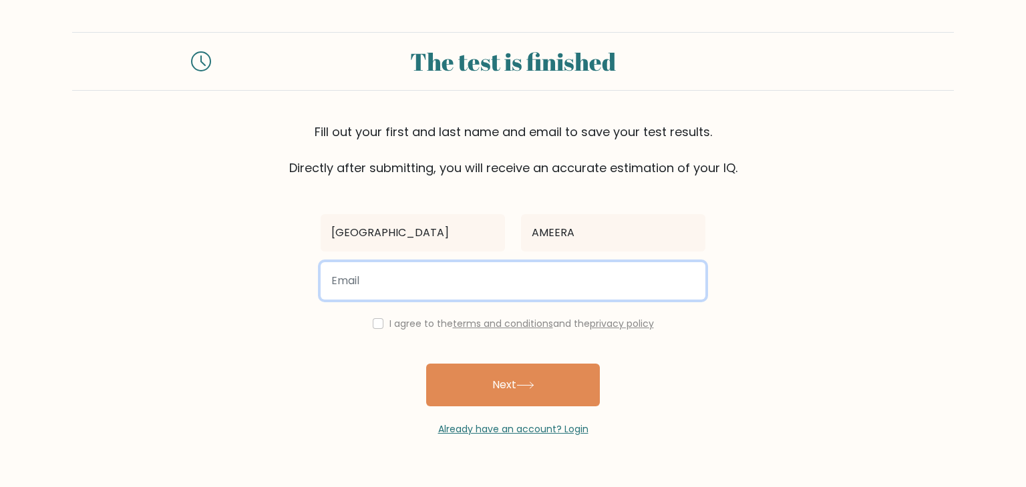
click at [444, 274] on input "email" at bounding box center [513, 280] width 385 height 37
type input "haifaameera603@gmail.com"
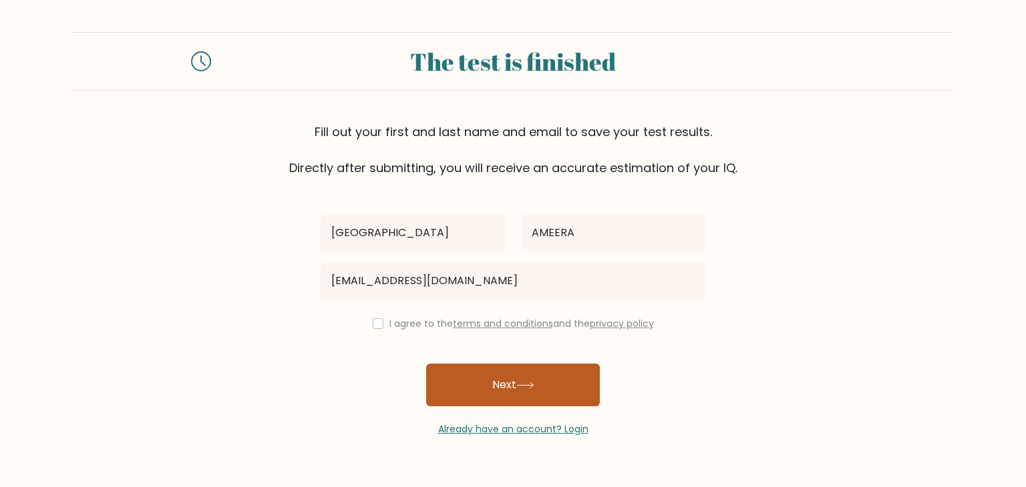
click at [524, 385] on icon at bounding box center [525, 385] width 18 height 7
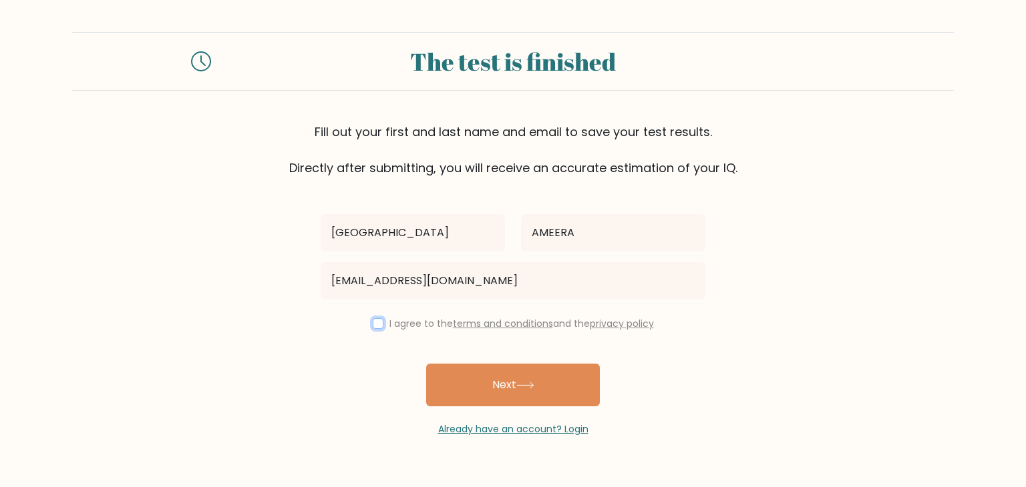
click at [374, 324] on input "checkbox" at bounding box center [378, 324] width 11 height 11
checkbox input "true"
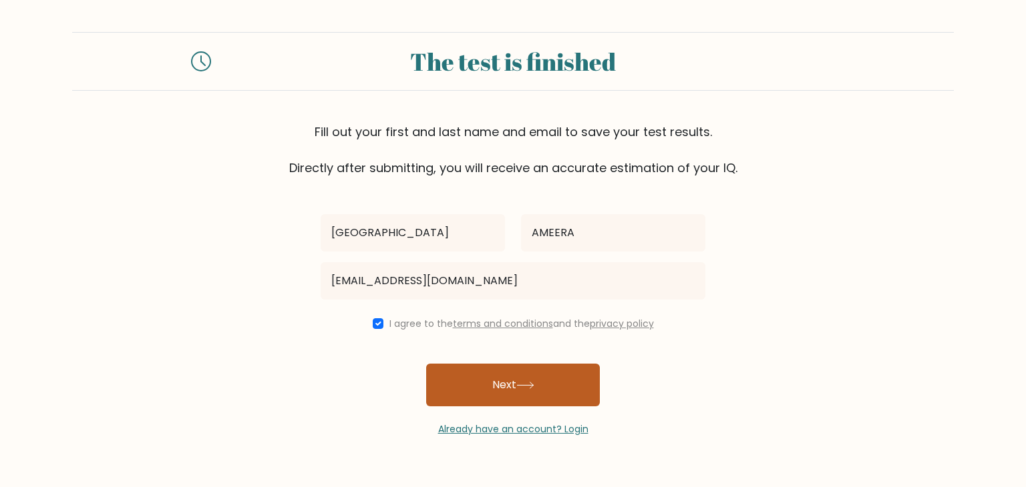
click at [478, 383] on button "Next" at bounding box center [513, 385] width 174 height 43
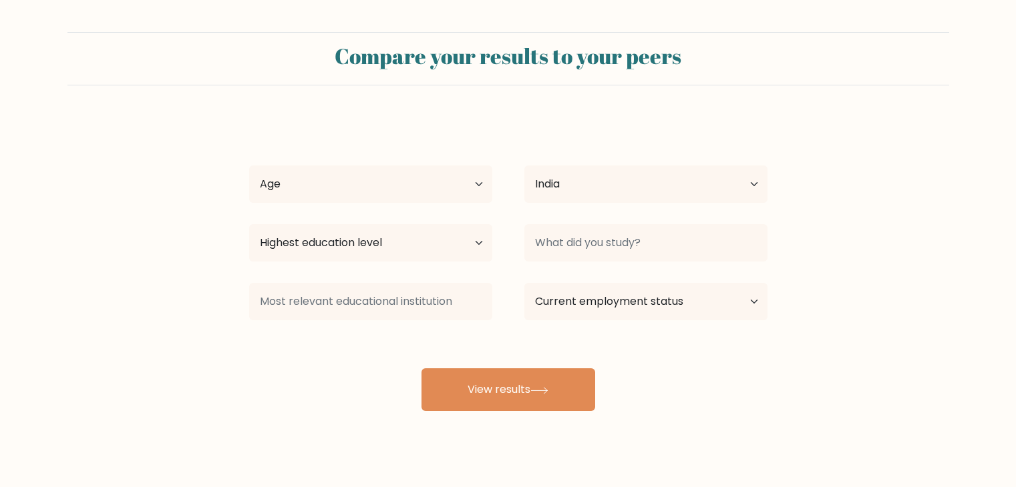
select select "IN"
click at [439, 185] on select "Age Under 18 years old 18-24 years old 25-34 years old 35-44 years old 45-54 ye…" at bounding box center [370, 184] width 243 height 37
select select "min_18"
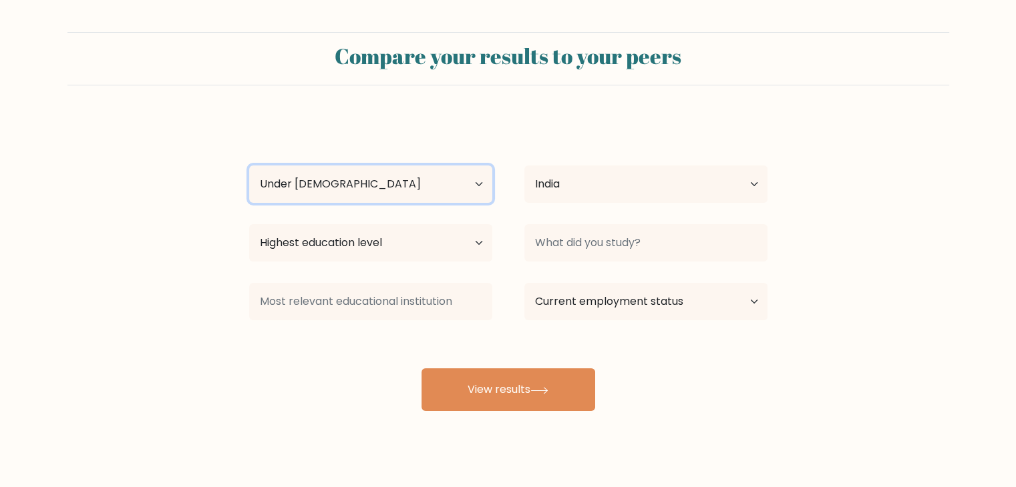
click at [249, 166] on select "Age Under 18 years old 18-24 years old 25-34 years old 35-44 years old 45-54 ye…" at bounding box center [370, 184] width 243 height 37
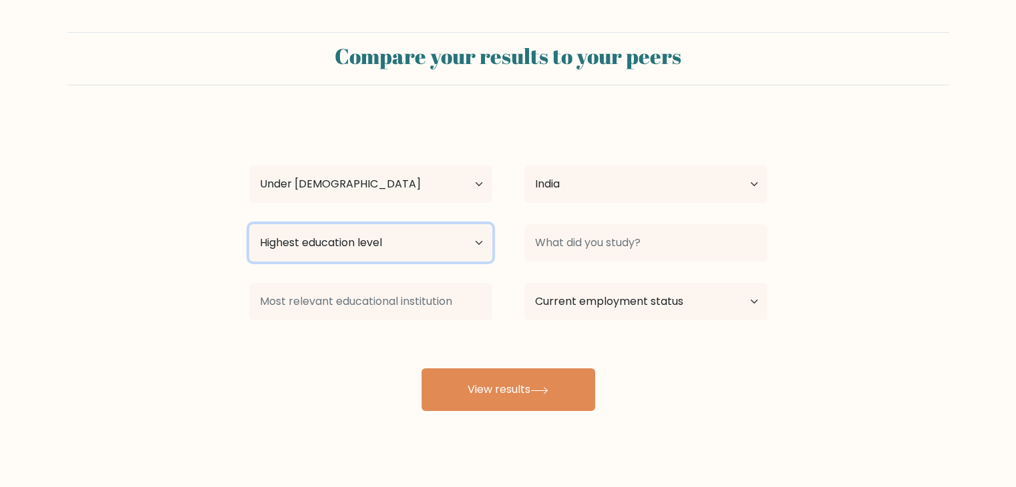
click at [386, 238] on select "Highest education level No schooling Primary Lower Secondary Upper Secondary Oc…" at bounding box center [370, 242] width 243 height 37
select select "upper_secondary"
click at [249, 224] on select "Highest education level No schooling Primary Lower Secondary Upper Secondary Oc…" at bounding box center [370, 242] width 243 height 37
click at [379, 242] on select "Highest education level No schooling Primary Lower Secondary Upper Secondary Oc…" at bounding box center [370, 242] width 243 height 37
click at [213, 341] on form "Compare your results to your peers HAIFA AMEERA Age Under 18 years old 18-24 ye…" at bounding box center [508, 221] width 1016 height 379
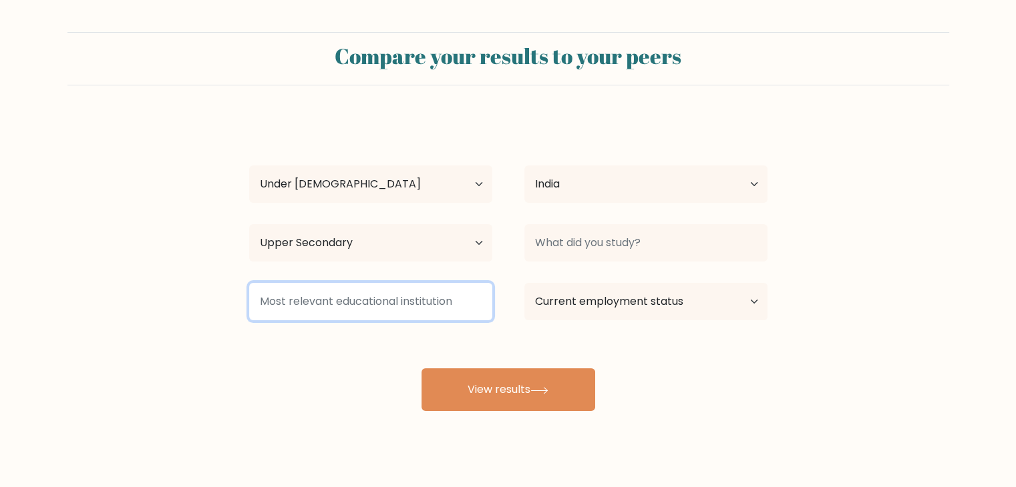
click at [295, 311] on input at bounding box center [370, 301] width 243 height 37
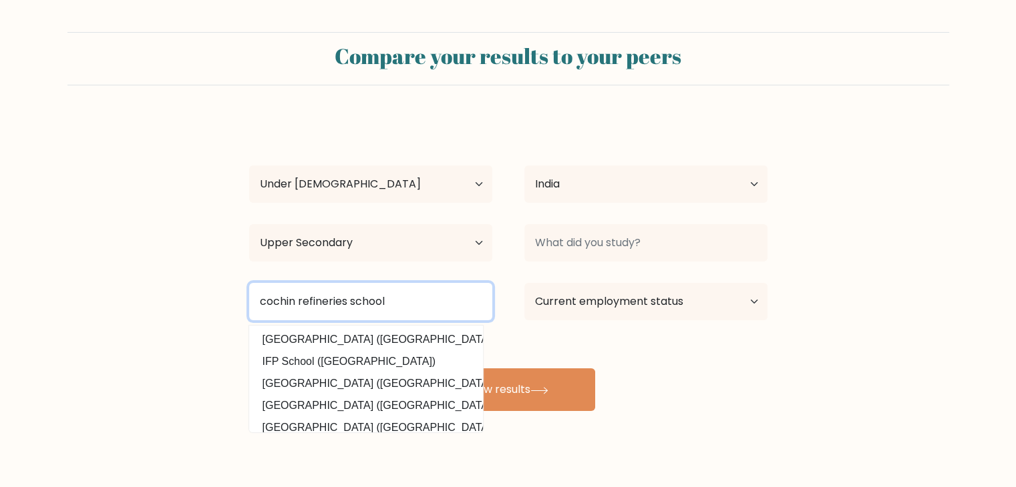
type input "cochin refineries school"
click at [421, 369] on button "View results" at bounding box center [508, 390] width 174 height 43
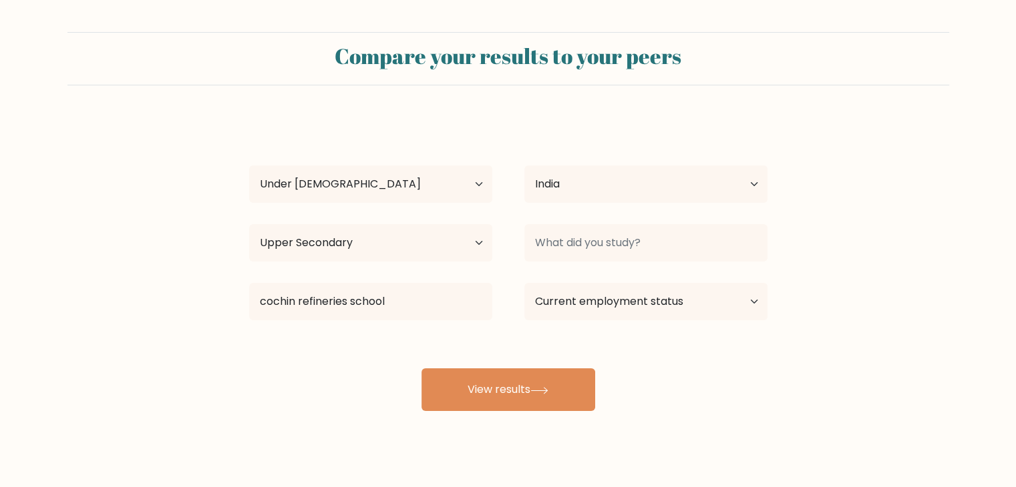
click at [355, 321] on div "cochin refineries school Cochin University of Science and Technology (India) IF…" at bounding box center [370, 302] width 275 height 48
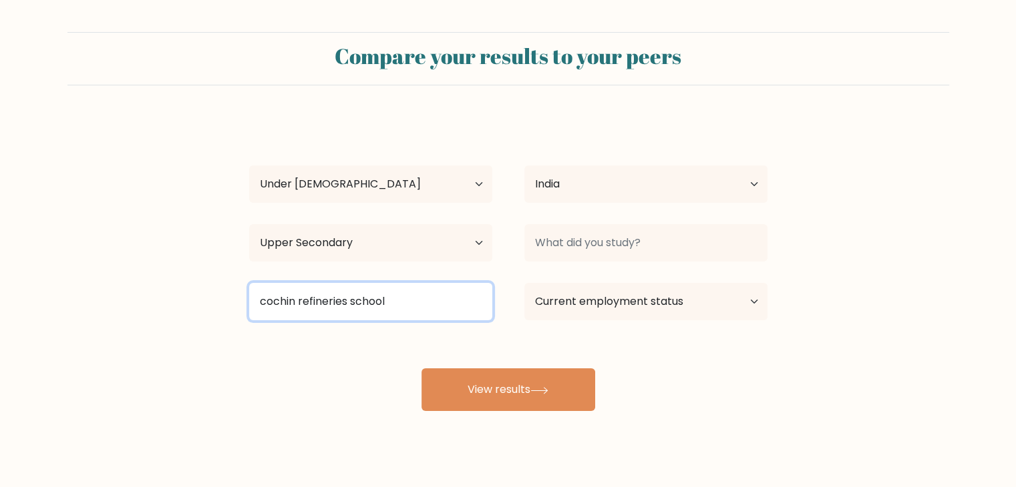
click at [360, 297] on input "cochin refineries school" at bounding box center [370, 301] width 243 height 37
click at [385, 300] on input "cochin refineries school" at bounding box center [370, 301] width 243 height 37
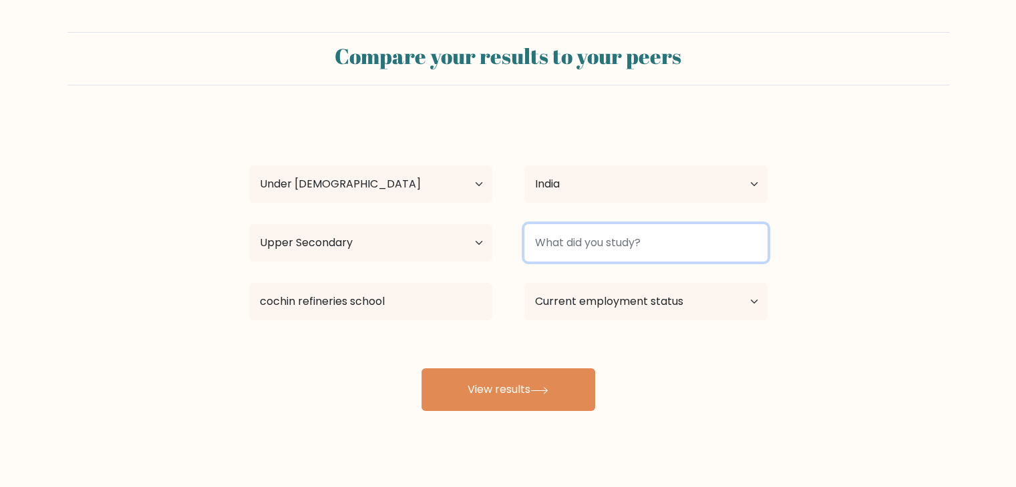
click at [648, 246] on input at bounding box center [645, 242] width 243 height 37
type input "12th"
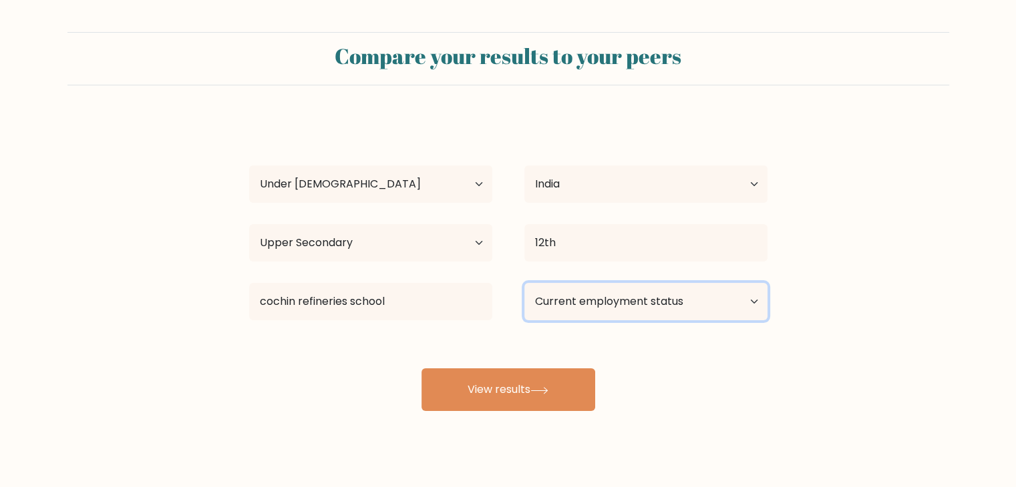
click at [611, 303] on select "Current employment status Employed Student Retired Other / prefer not to answer" at bounding box center [645, 301] width 243 height 37
select select "student"
click at [524, 283] on select "Current employment status Employed Student Retired Other / prefer not to answer" at bounding box center [645, 301] width 243 height 37
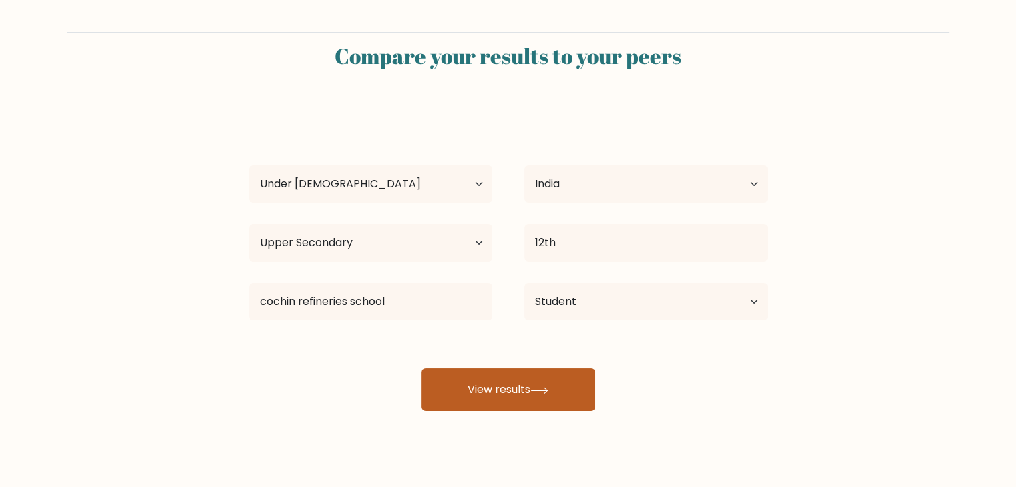
click at [542, 407] on button "View results" at bounding box center [508, 390] width 174 height 43
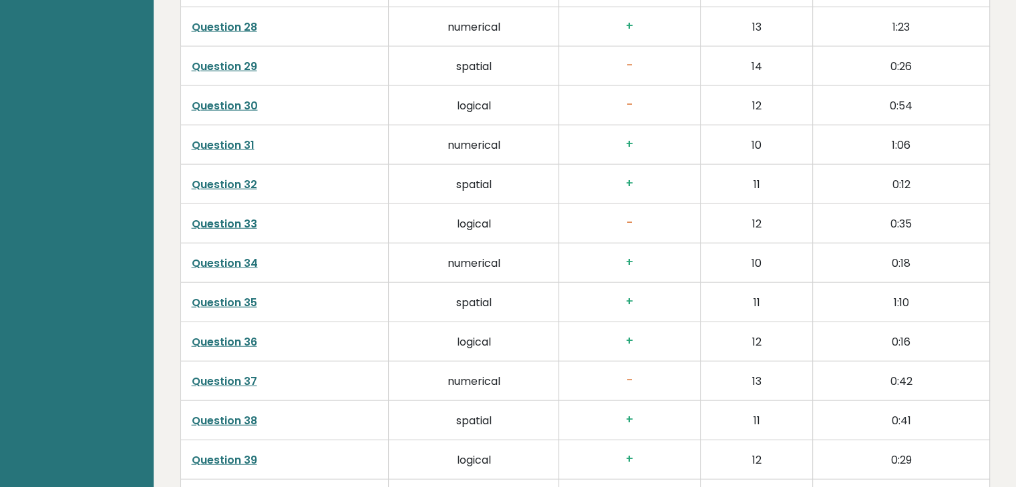
scroll to position [3411, 0]
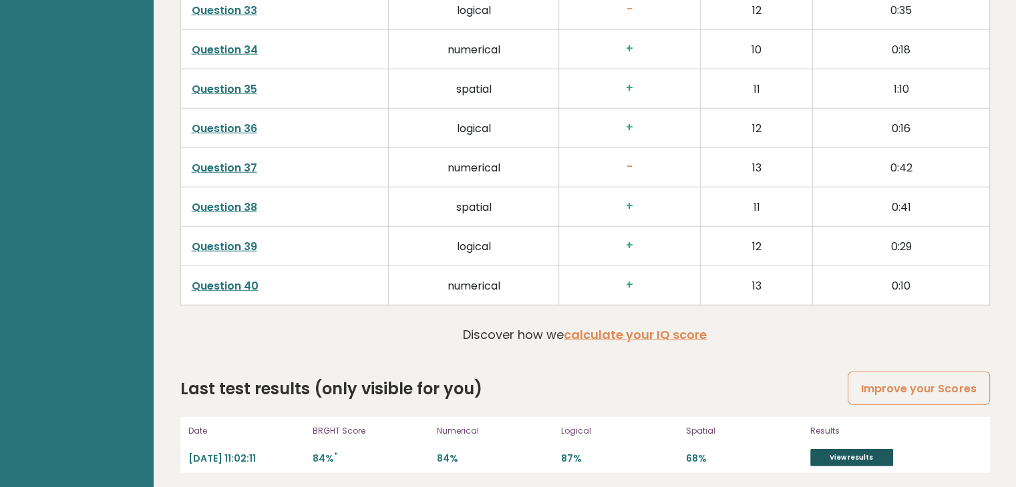
click at [832, 449] on link "View results" at bounding box center [851, 457] width 83 height 17
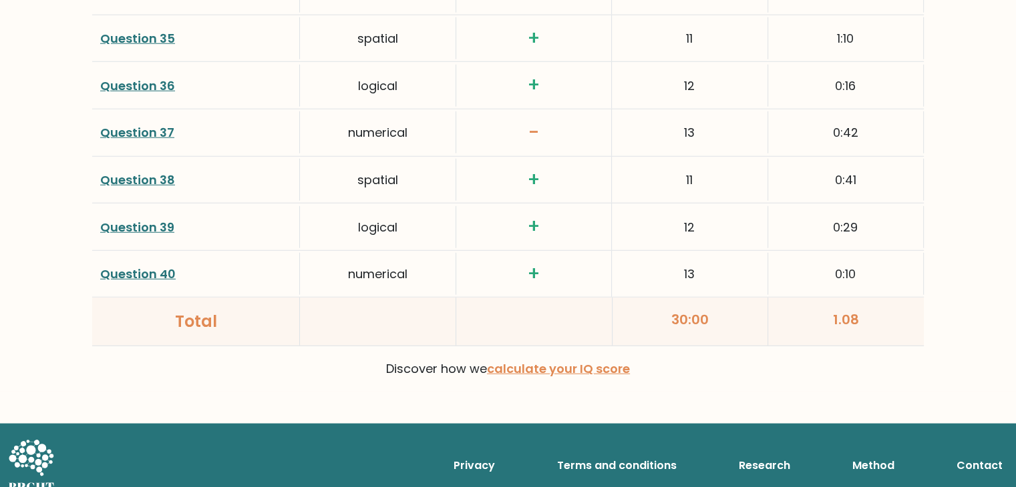
scroll to position [3533, 0]
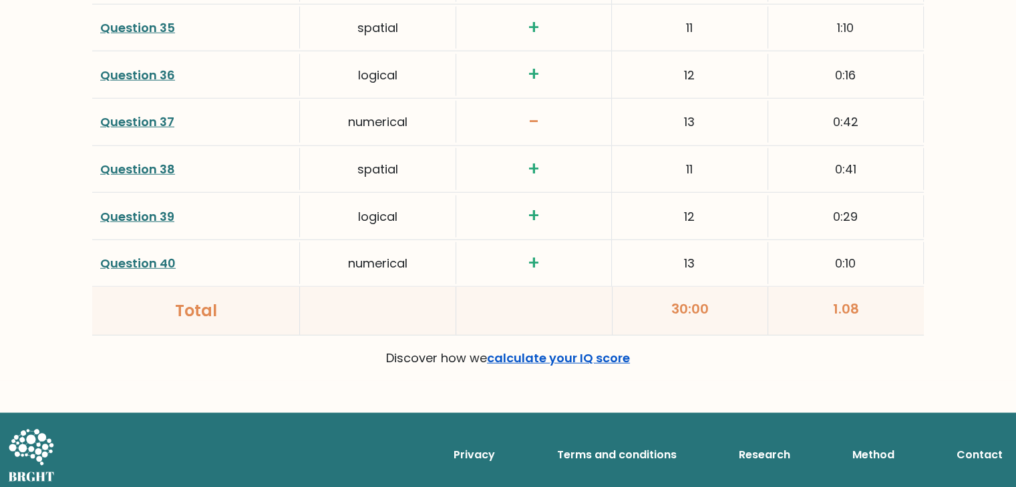
click at [578, 350] on link "calculate your IQ score" at bounding box center [558, 358] width 143 height 17
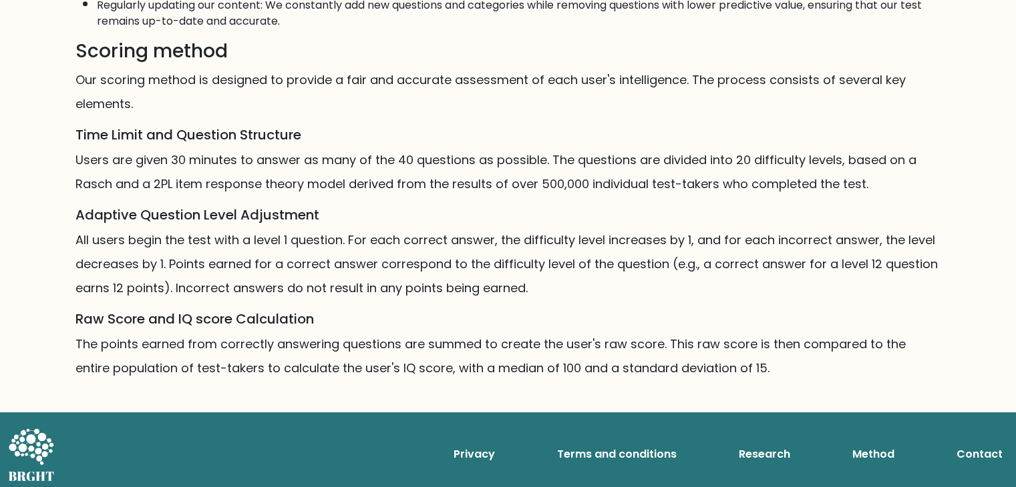
scroll to position [791, 0]
